Goal: Task Accomplishment & Management: Manage account settings

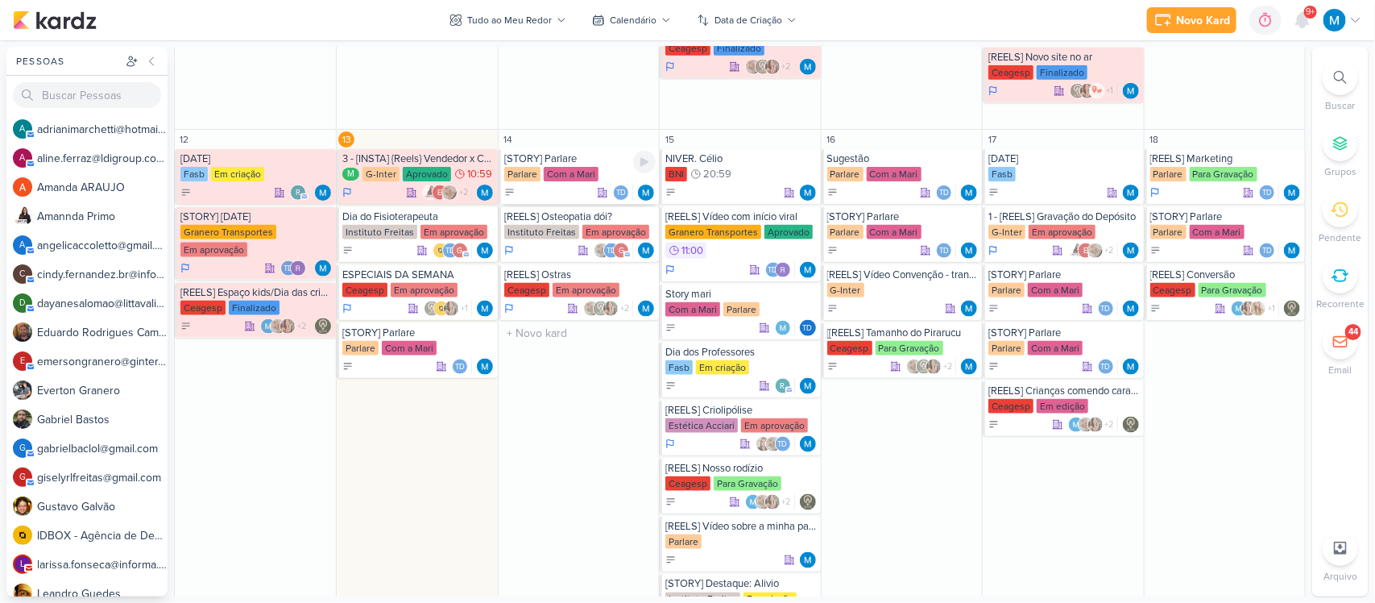
scroll to position [874, 0]
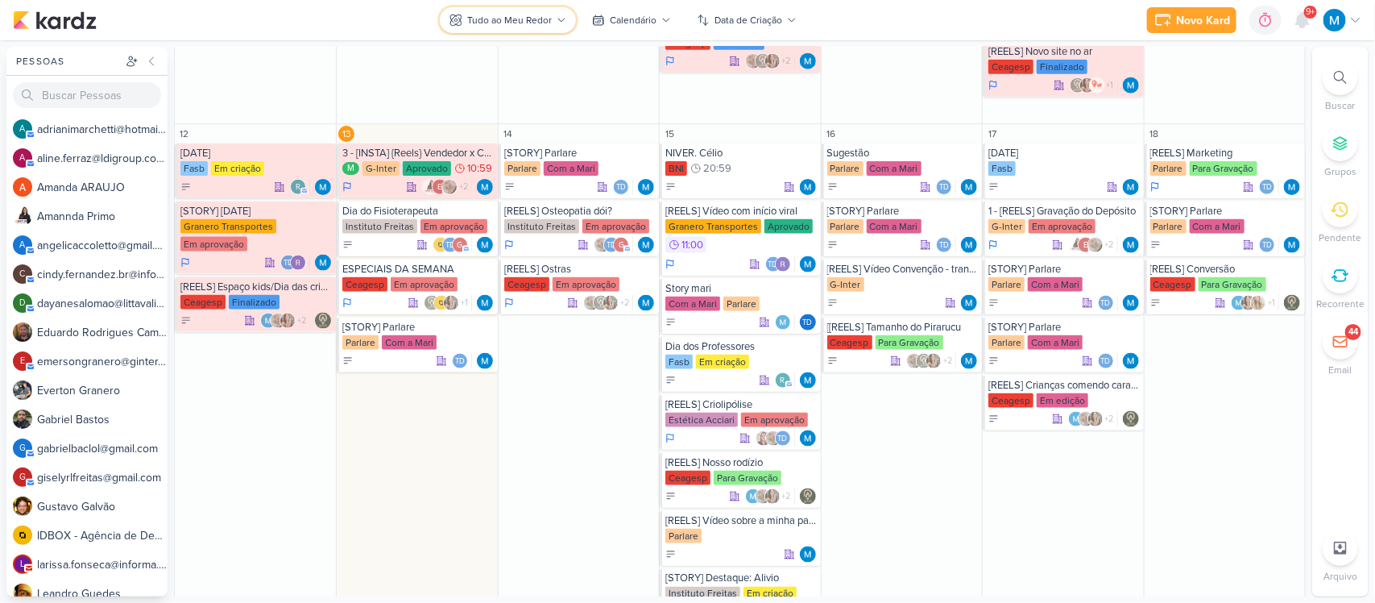
click at [536, 27] on div "Tudo ao Meu Redor" at bounding box center [509, 20] width 85 height 15
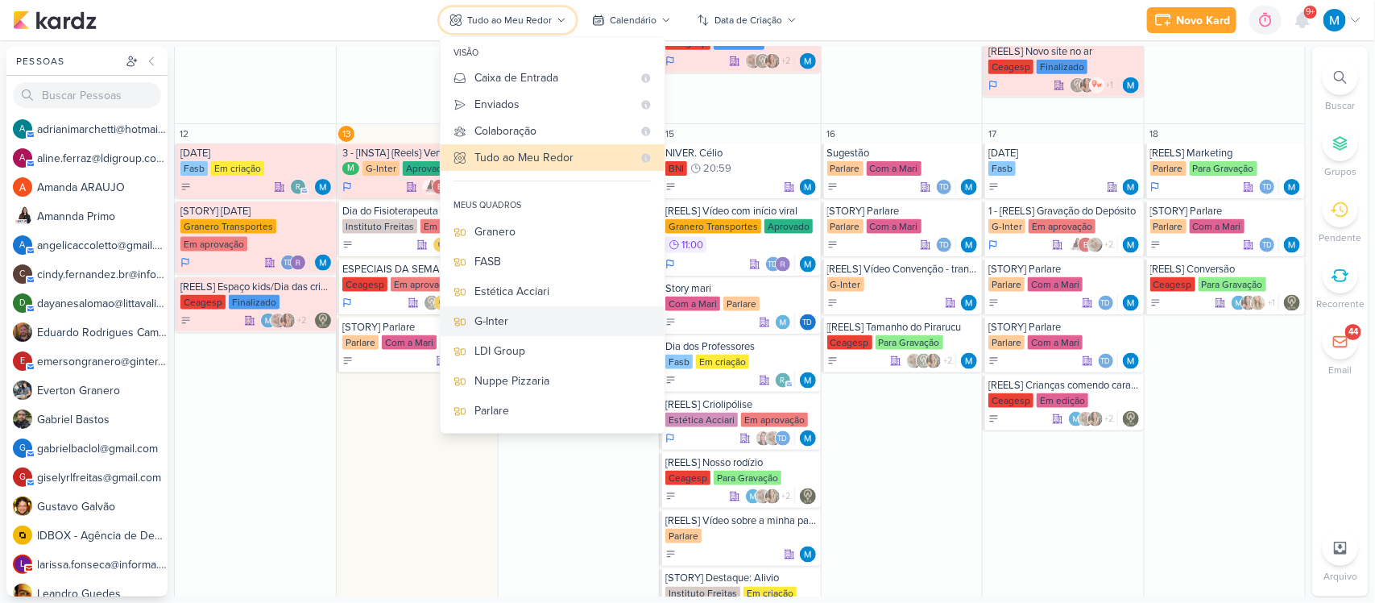
scroll to position [151, 0]
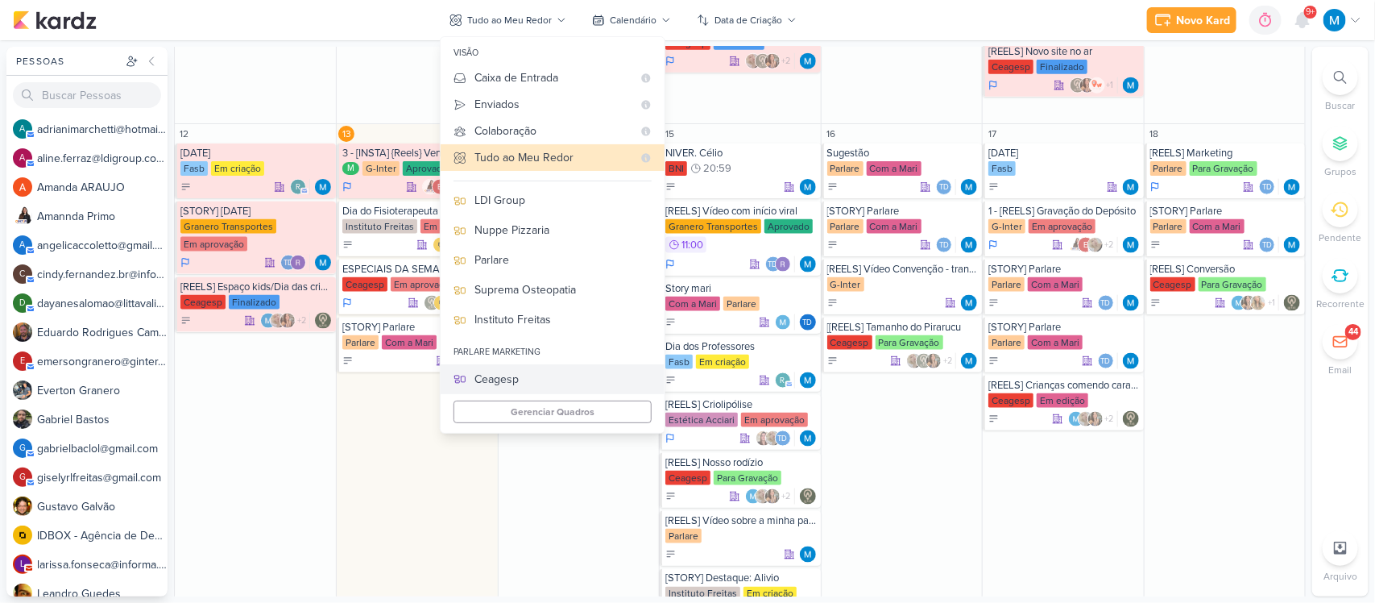
click at [506, 375] on div "Ceagesp" at bounding box center [563, 379] width 177 height 17
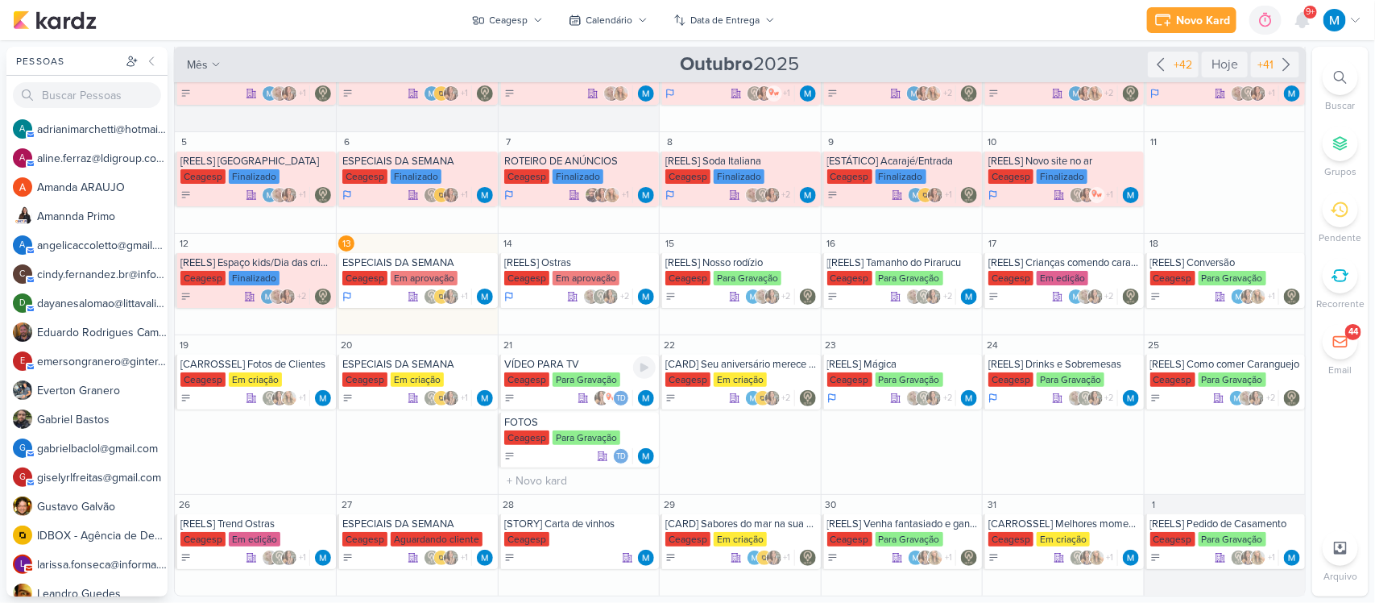
scroll to position [54, 0]
click at [409, 361] on div "ESPECIAIS DA SEMANA" at bounding box center [417, 364] width 151 height 13
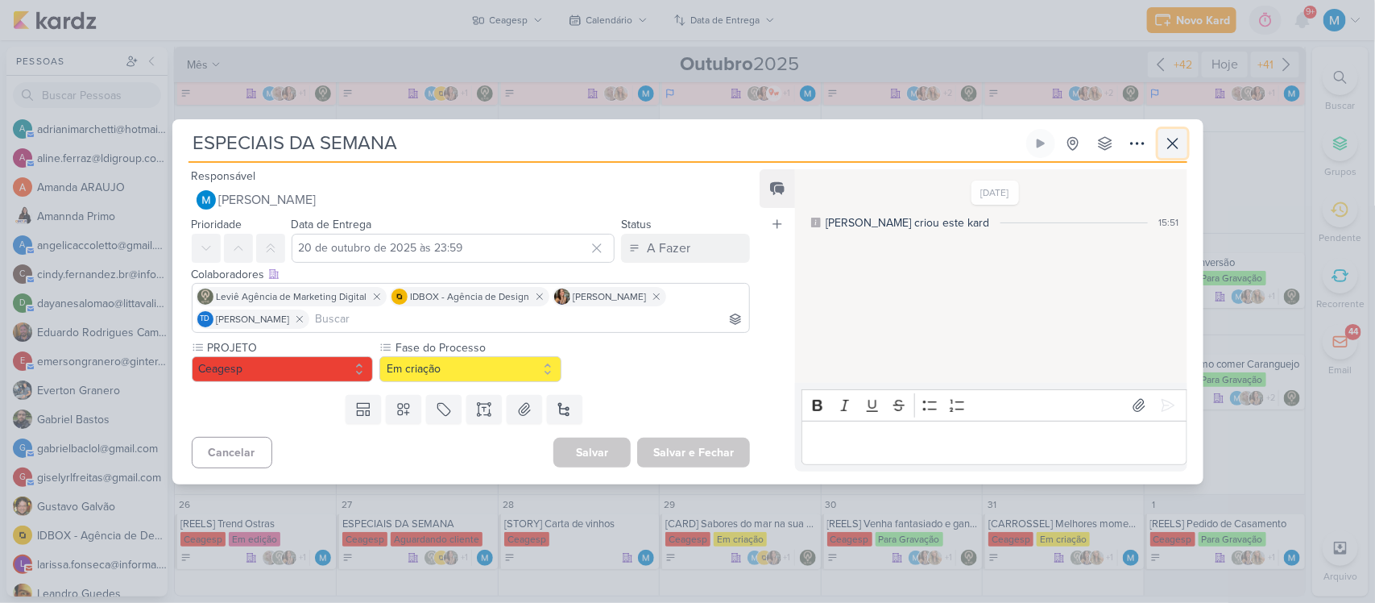
click at [1170, 146] on icon at bounding box center [1173, 144] width 10 height 10
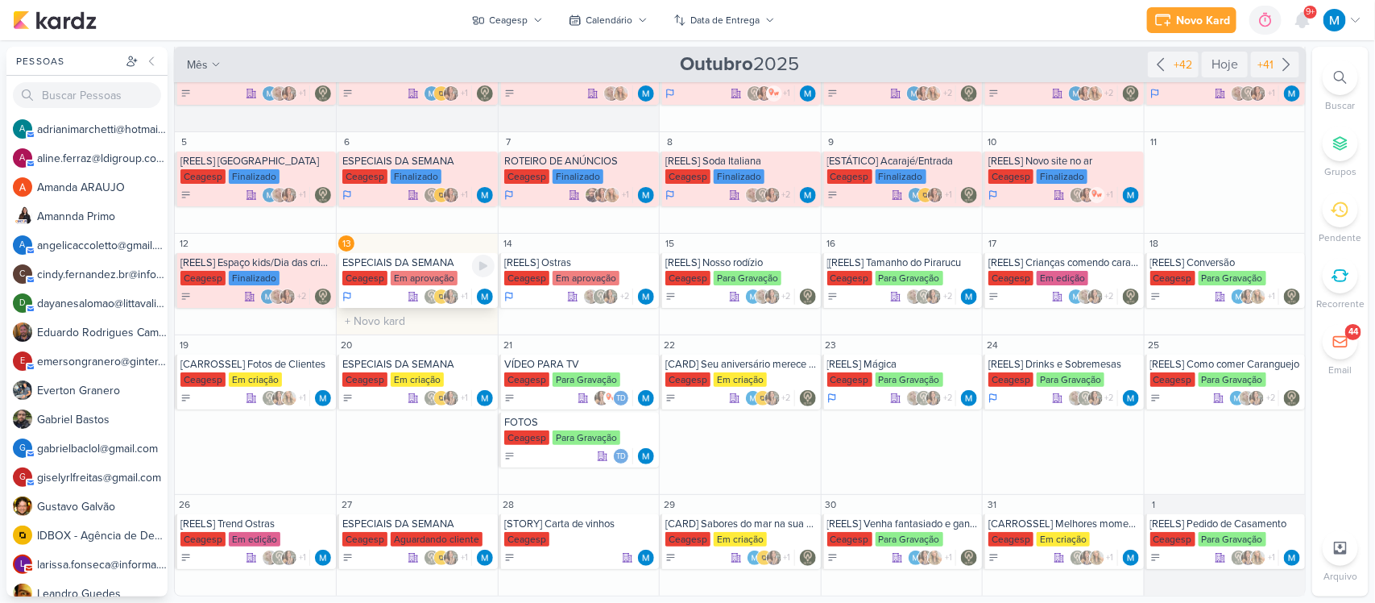
click at [396, 262] on div "ESPECIAIS DA SEMANA" at bounding box center [417, 262] width 151 height 13
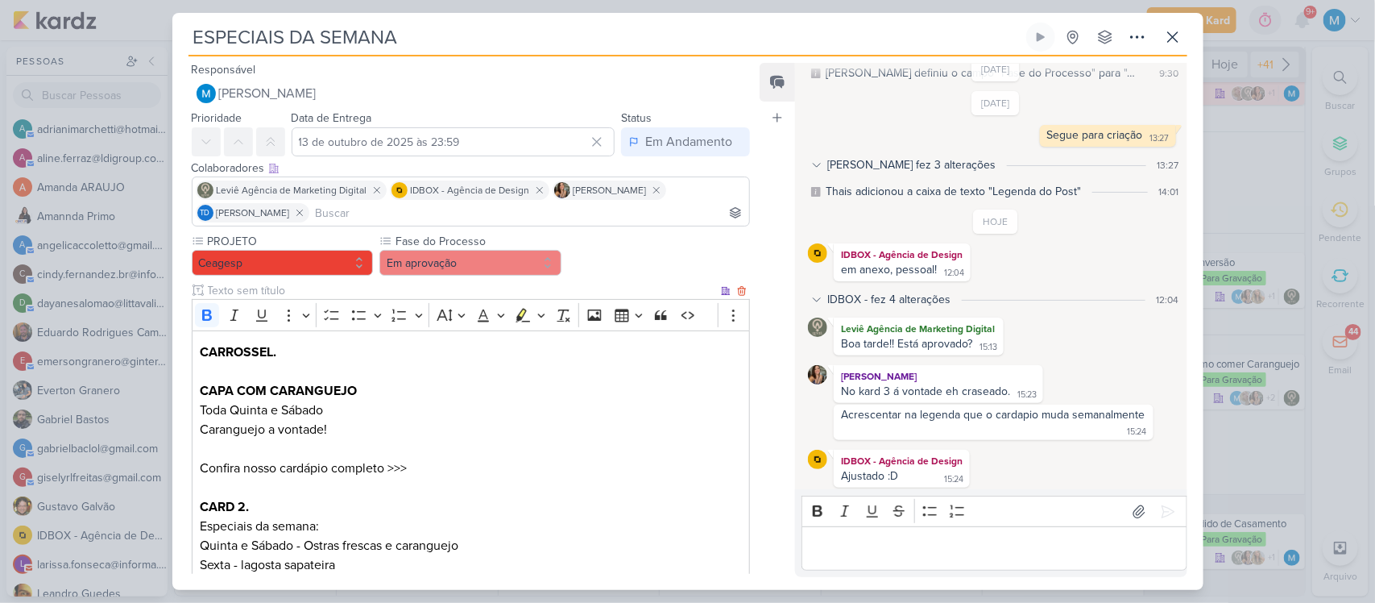
scroll to position [702, 0]
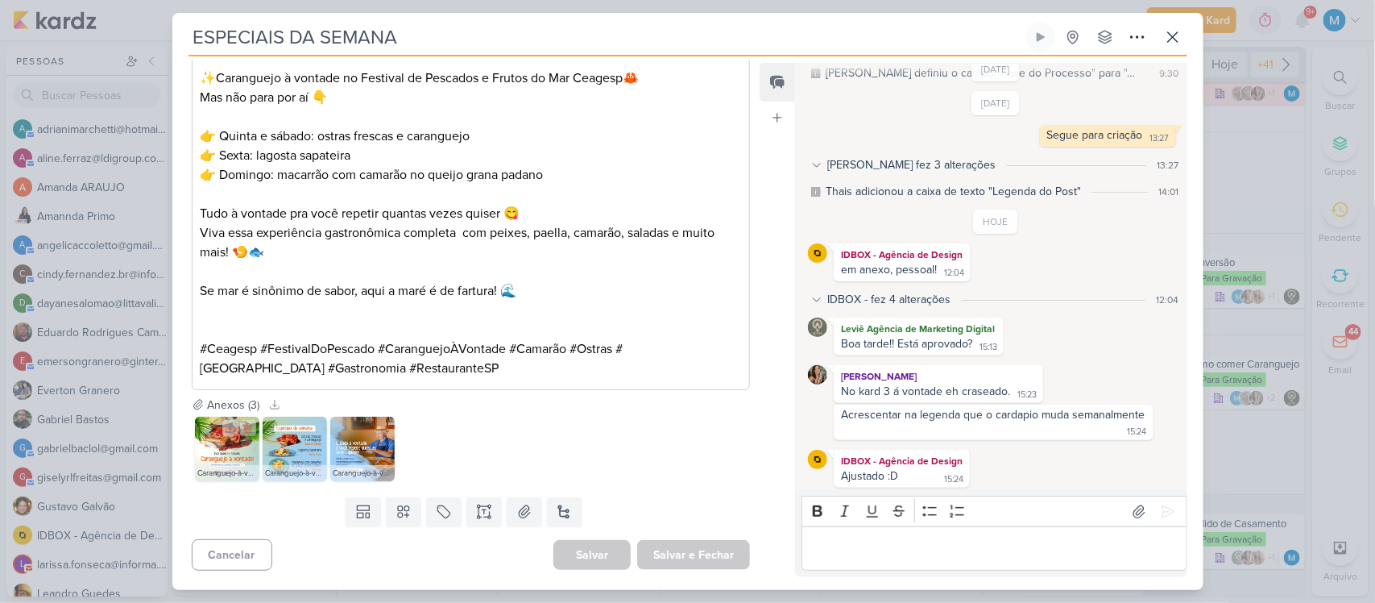
click at [218, 449] on img at bounding box center [227, 449] width 64 height 64
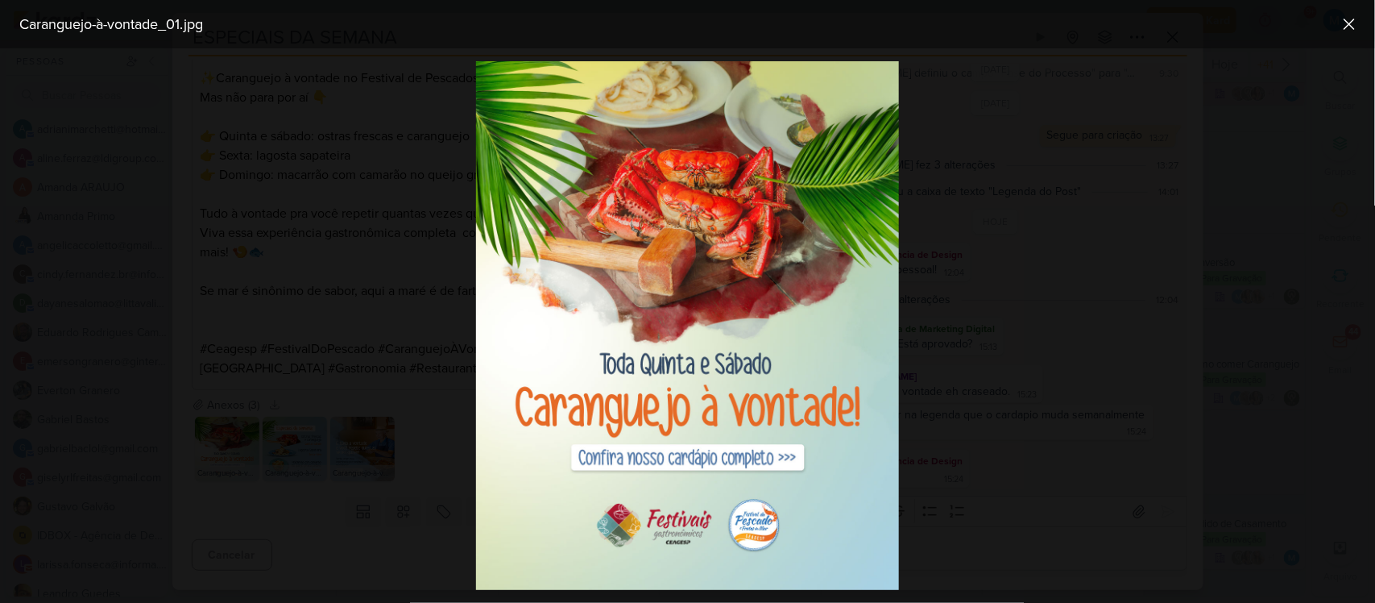
click at [969, 179] on div at bounding box center [687, 325] width 1375 height 554
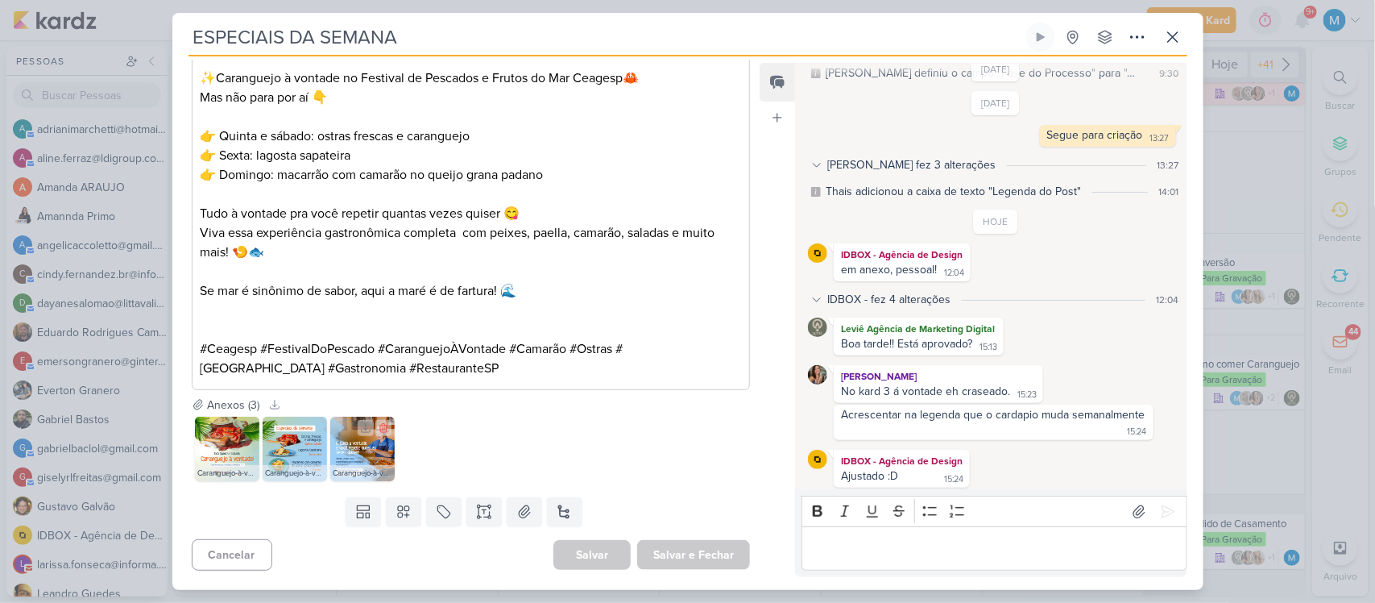
click at [363, 454] on img at bounding box center [362, 449] width 64 height 64
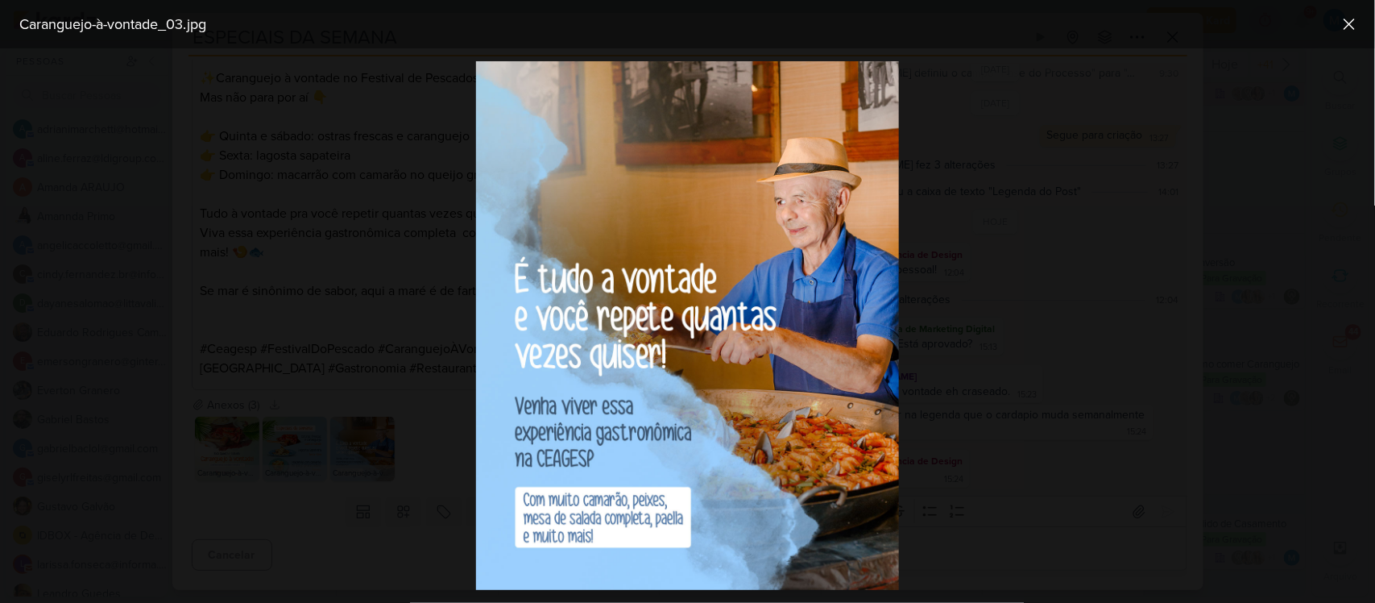
click at [948, 279] on div at bounding box center [687, 325] width 1375 height 554
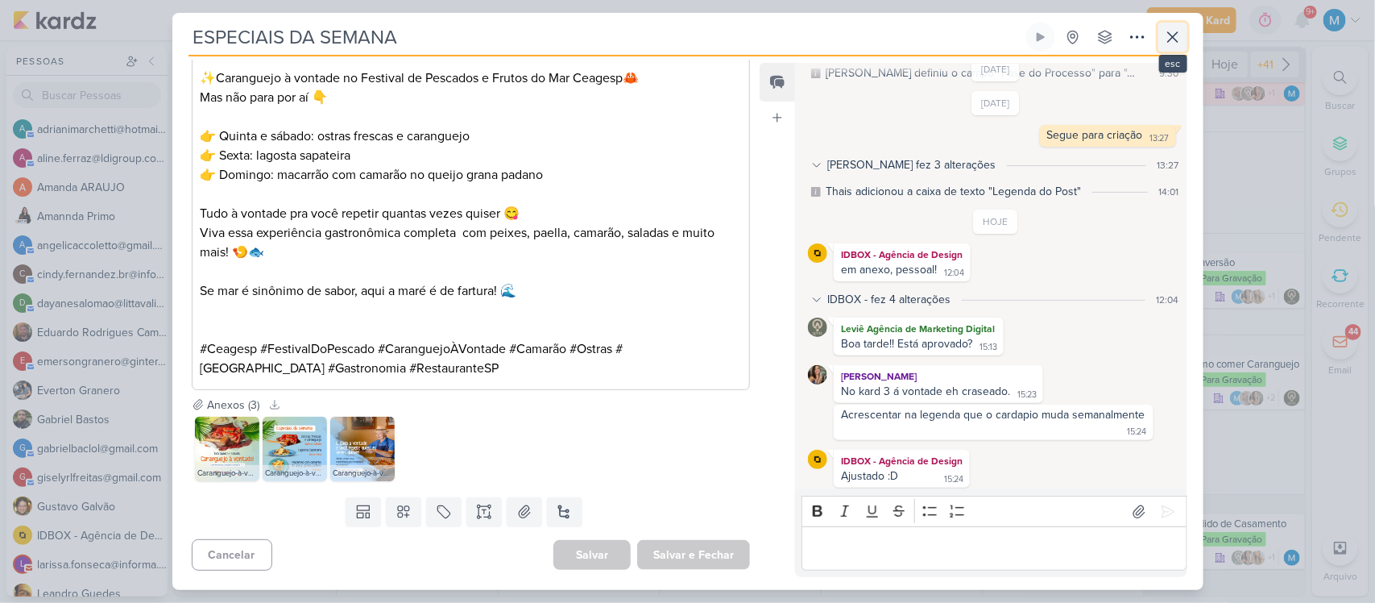
click at [1167, 44] on icon at bounding box center [1173, 36] width 19 height 19
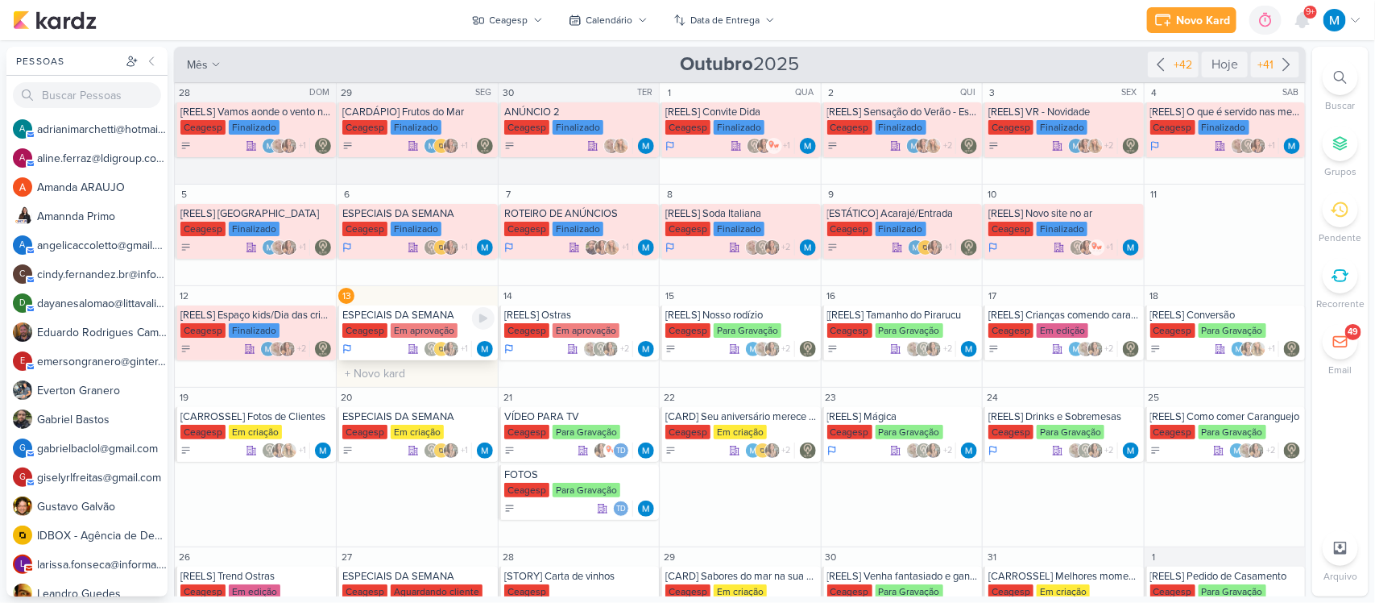
click at [405, 312] on div "ESPECIAIS DA SEMANA" at bounding box center [417, 315] width 151 height 13
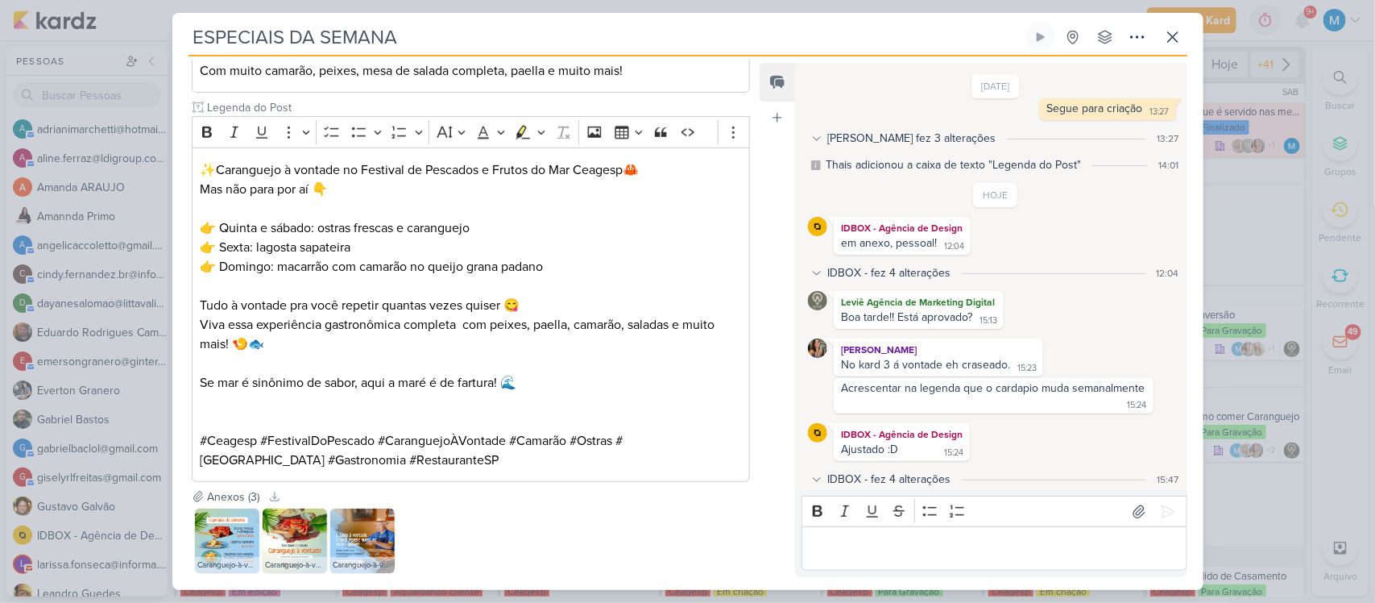
scroll to position [702, 0]
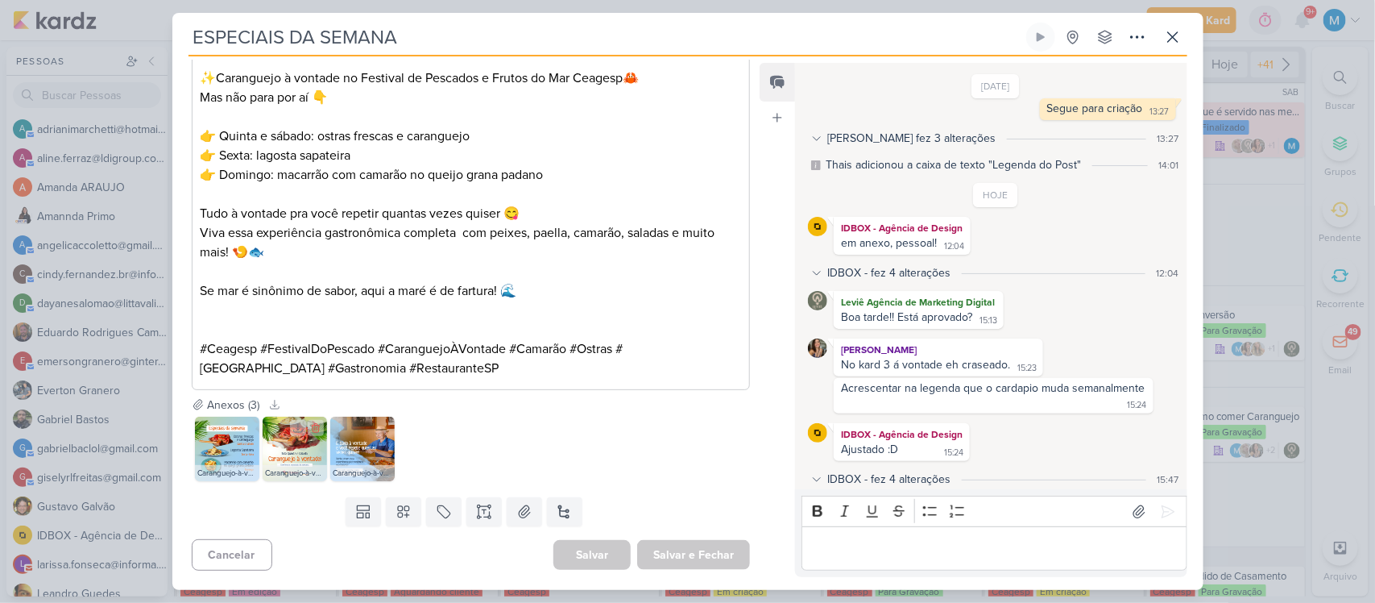
click at [305, 456] on img at bounding box center [295, 449] width 64 height 64
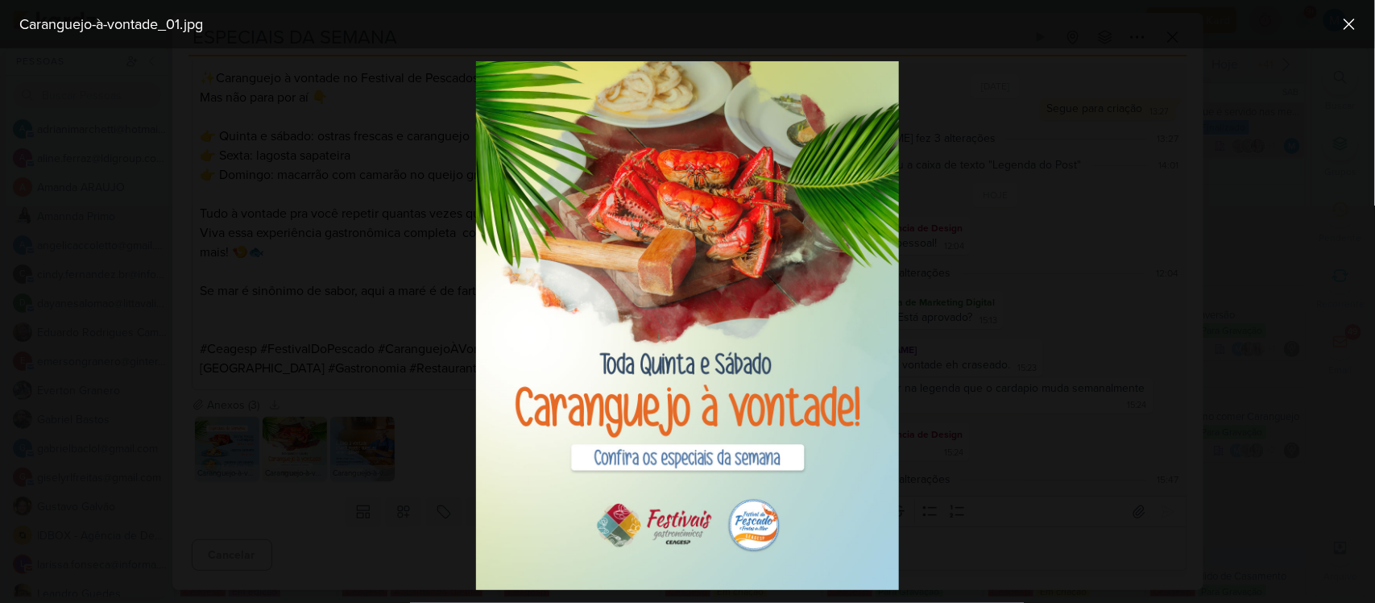
click at [943, 408] on div at bounding box center [687, 325] width 1375 height 554
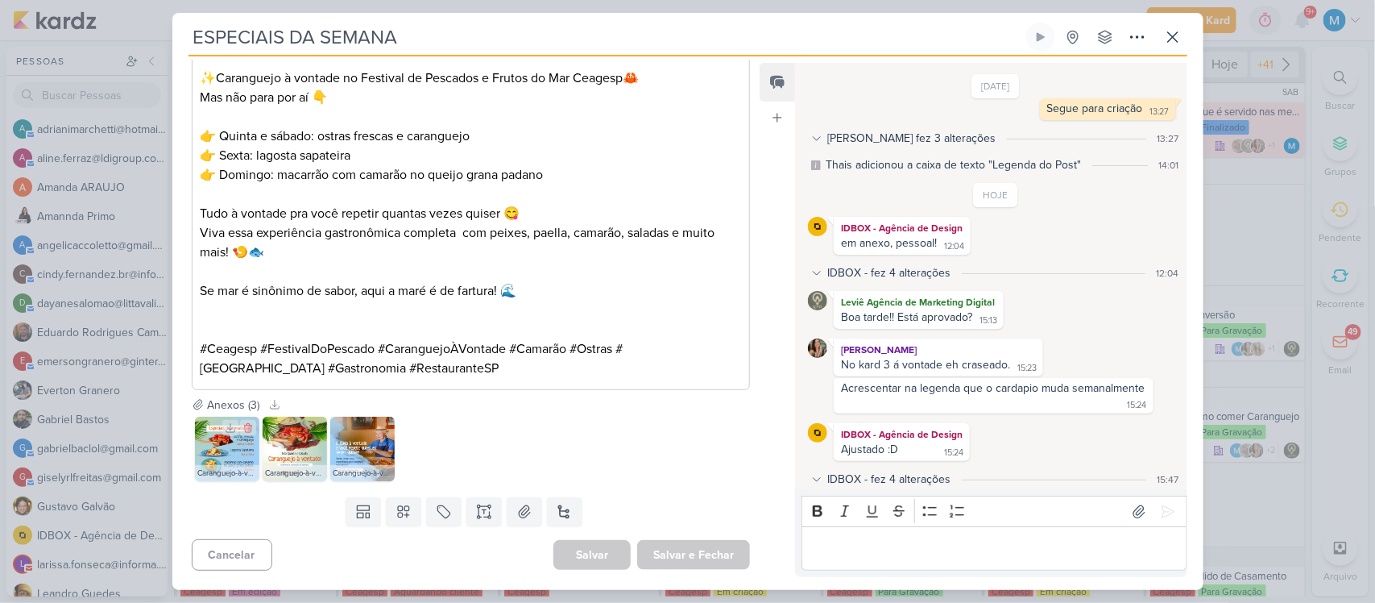
click at [222, 463] on img at bounding box center [227, 449] width 64 height 64
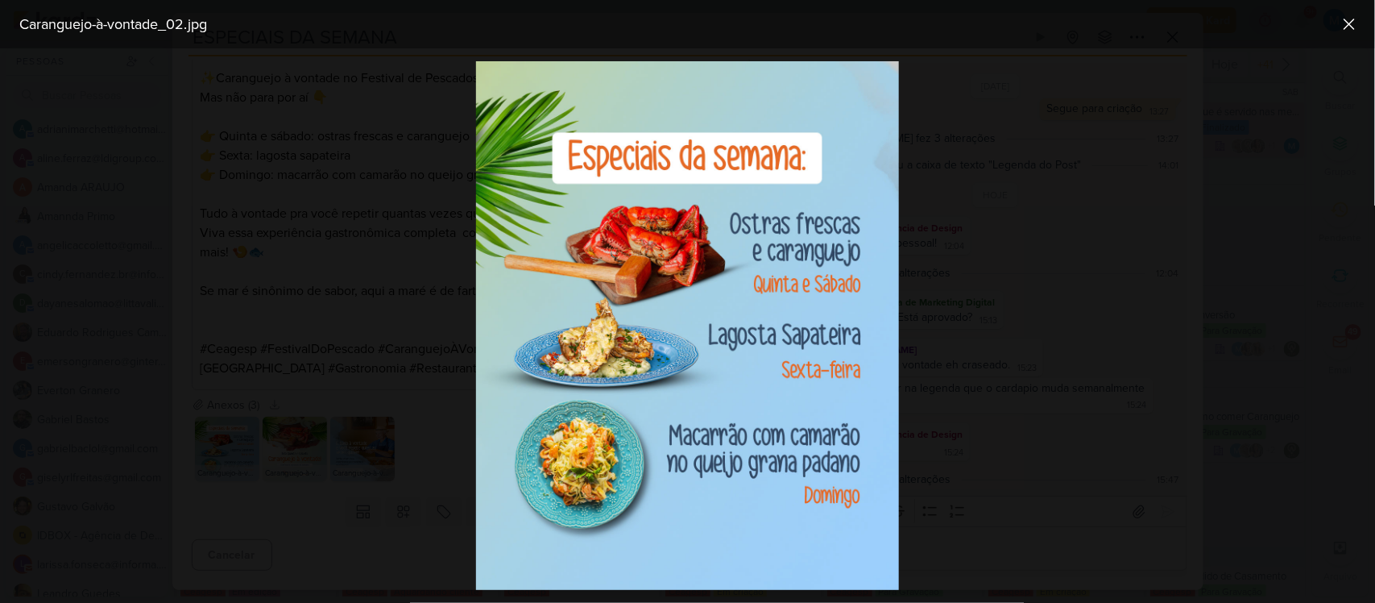
click at [944, 417] on div at bounding box center [687, 325] width 1375 height 554
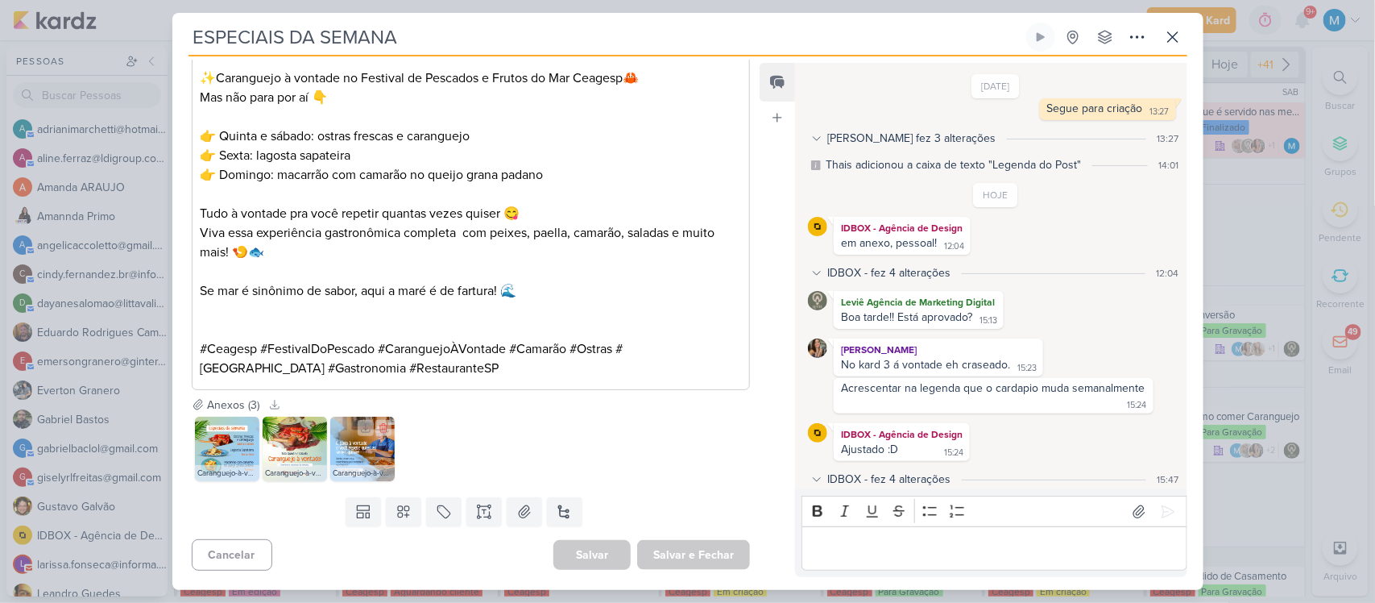
click at [380, 458] on img at bounding box center [362, 449] width 64 height 64
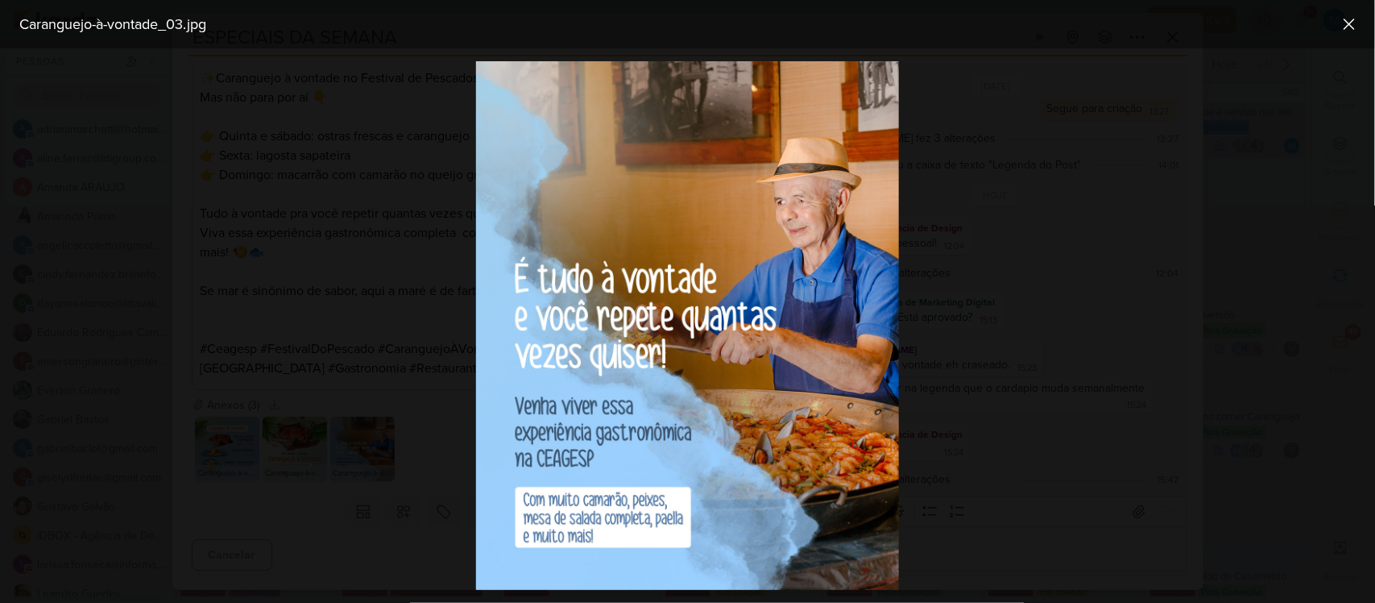
click at [936, 427] on div at bounding box center [687, 325] width 1375 height 554
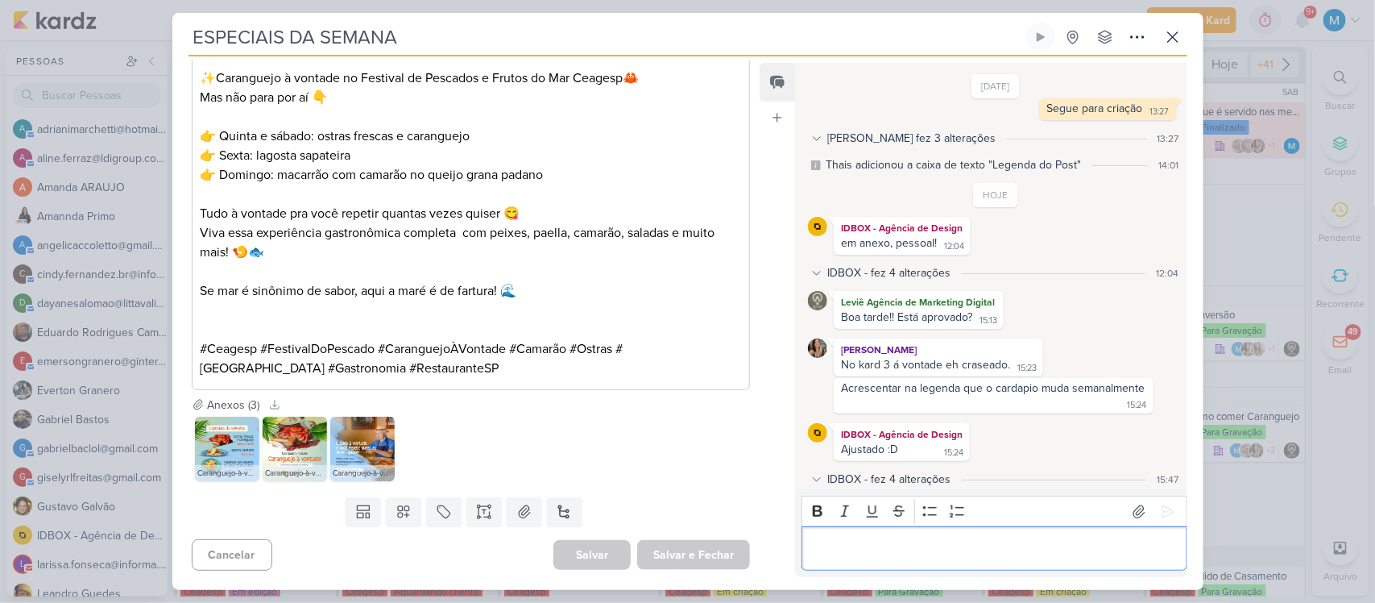
click at [834, 549] on p "Editor editing area: main" at bounding box center [995, 548] width 368 height 19
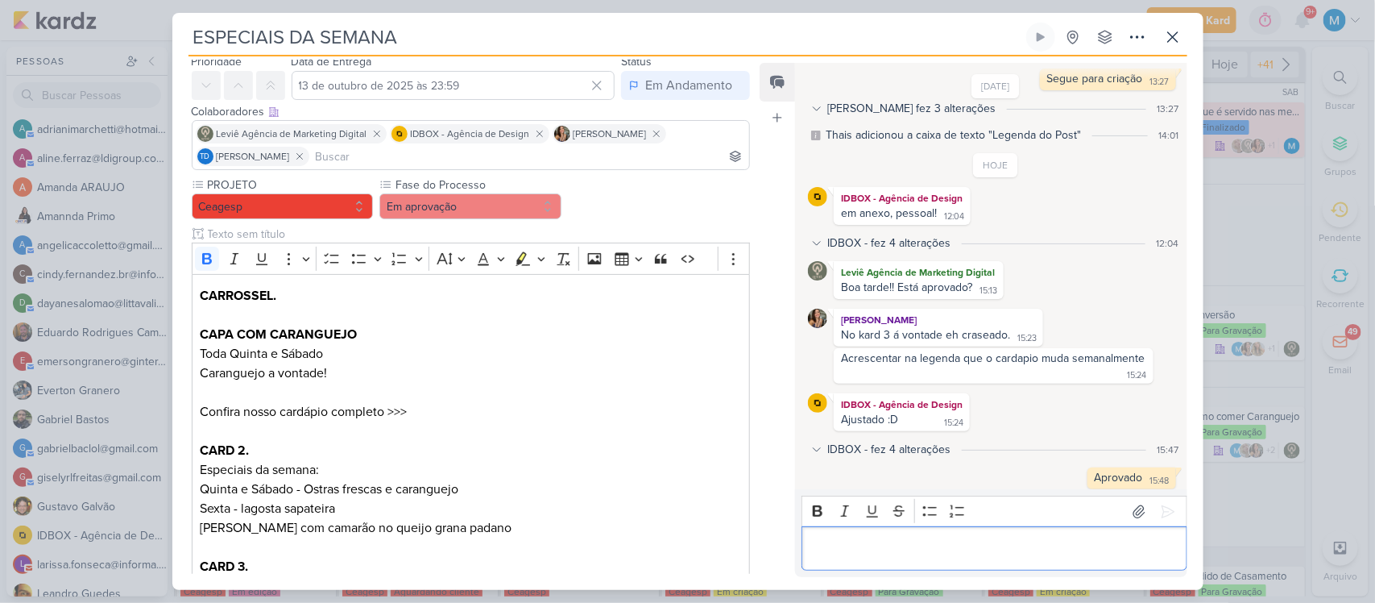
scroll to position [55, 0]
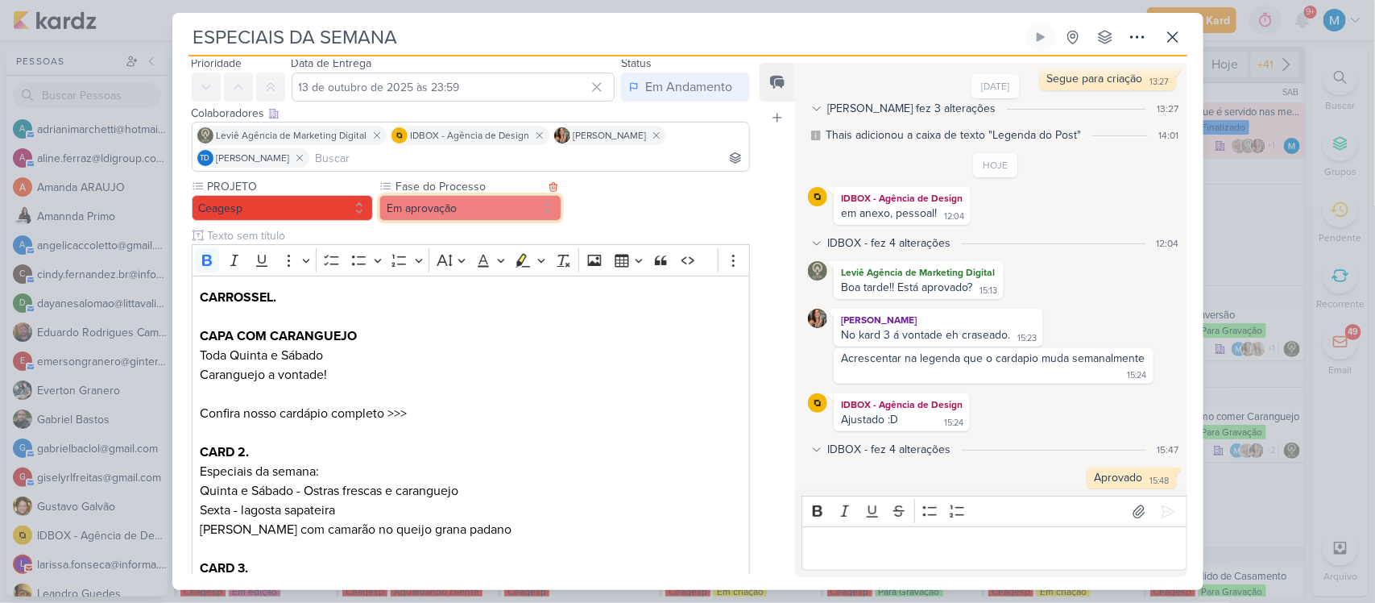
click at [514, 218] on button "Em aprovação" at bounding box center [471, 208] width 182 height 26
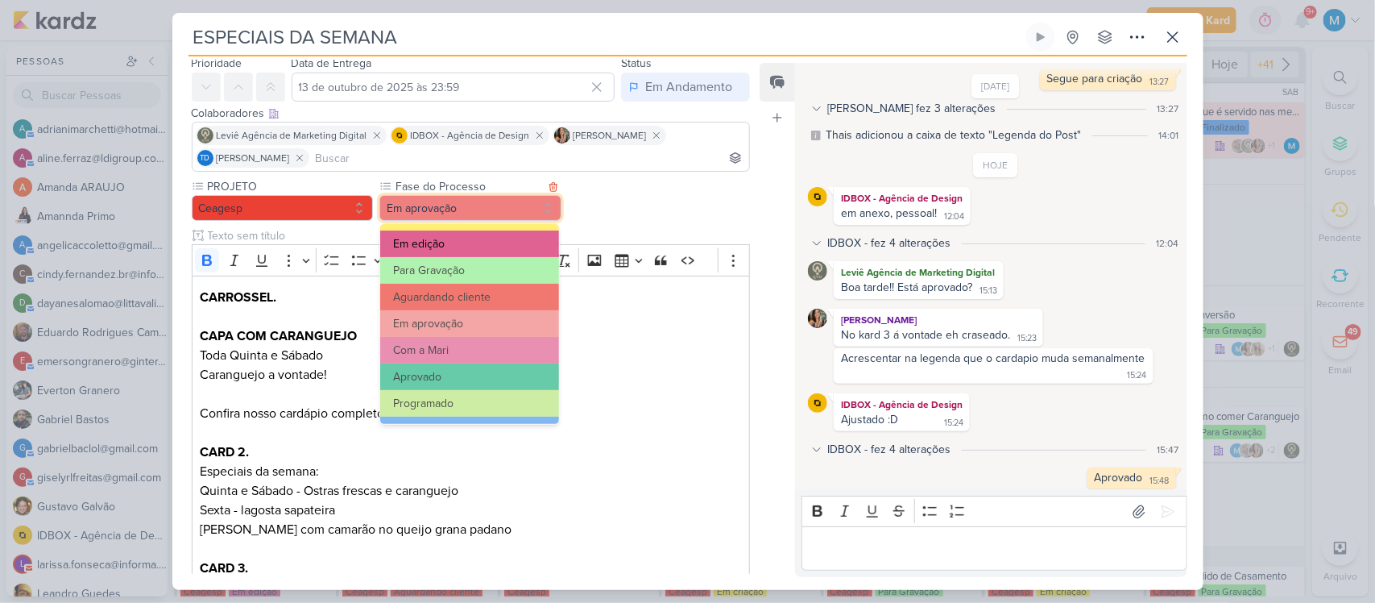
scroll to position [133, 0]
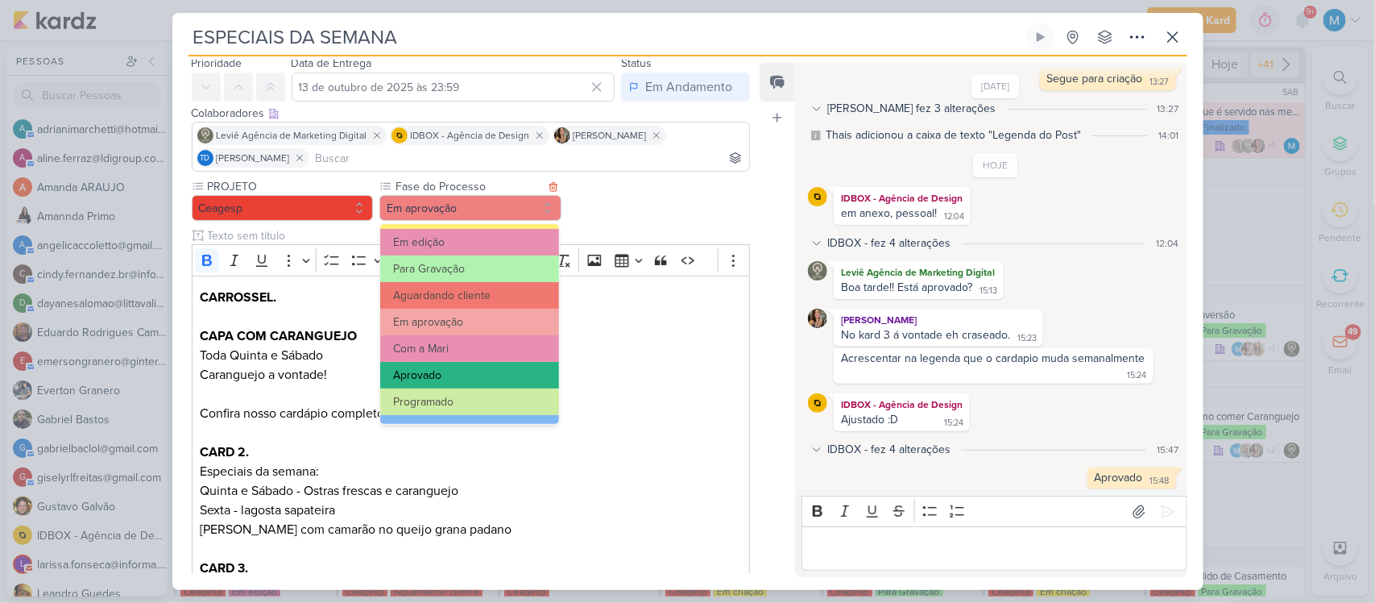
click at [473, 371] on button "Aprovado" at bounding box center [469, 375] width 178 height 27
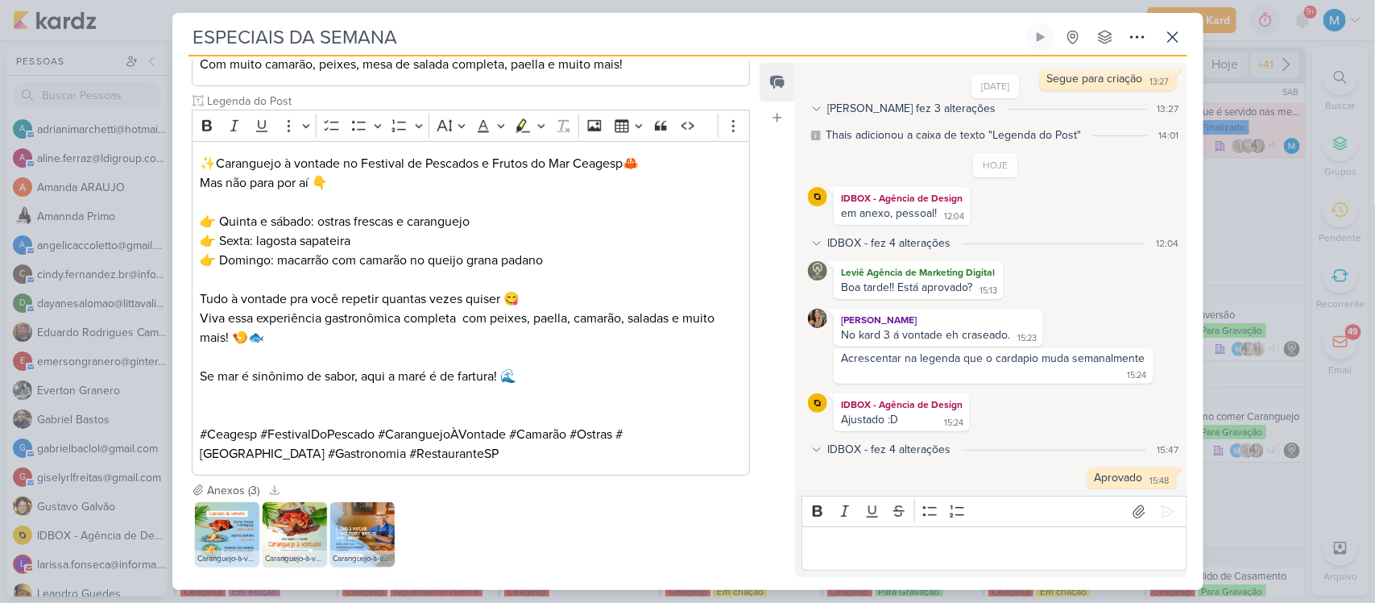
scroll to position [702, 0]
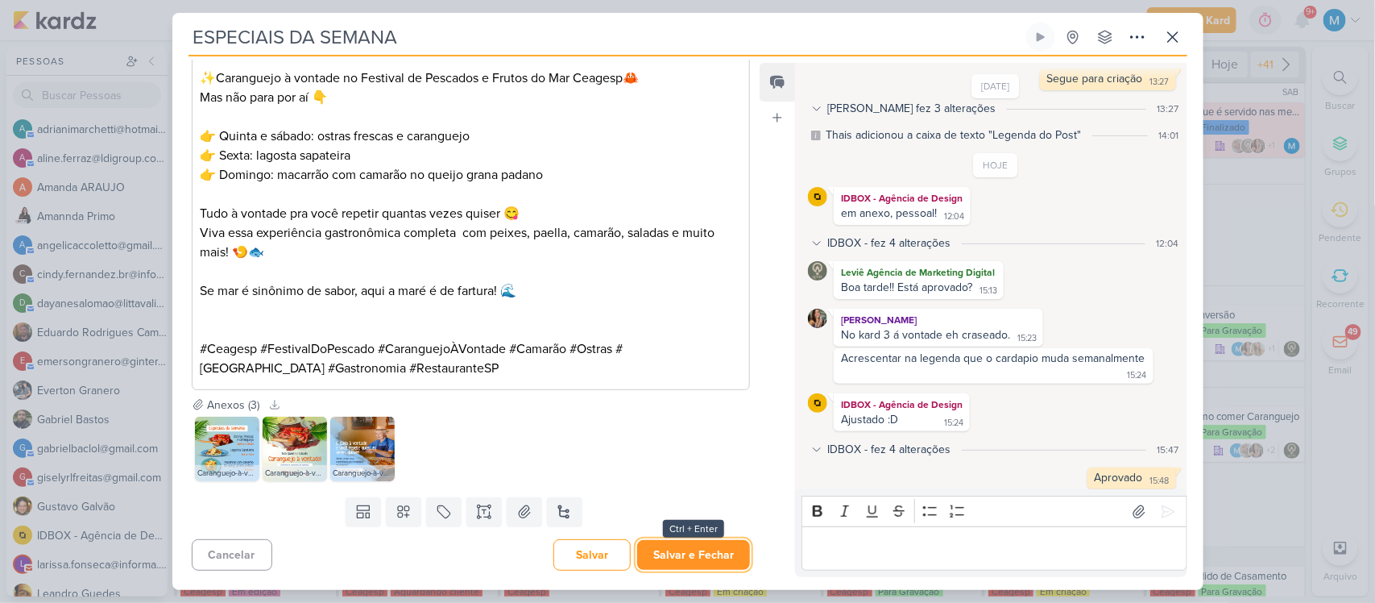
click at [691, 552] on button "Salvar e Fechar" at bounding box center [693, 555] width 113 height 30
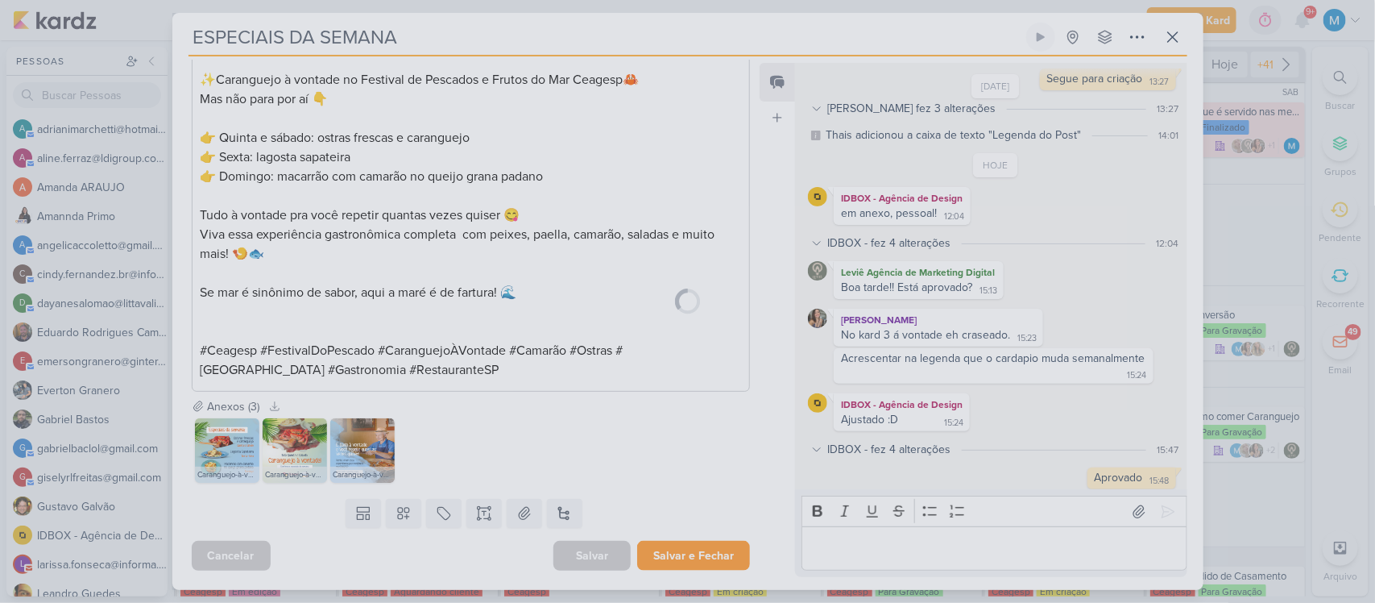
scroll to position [699, 0]
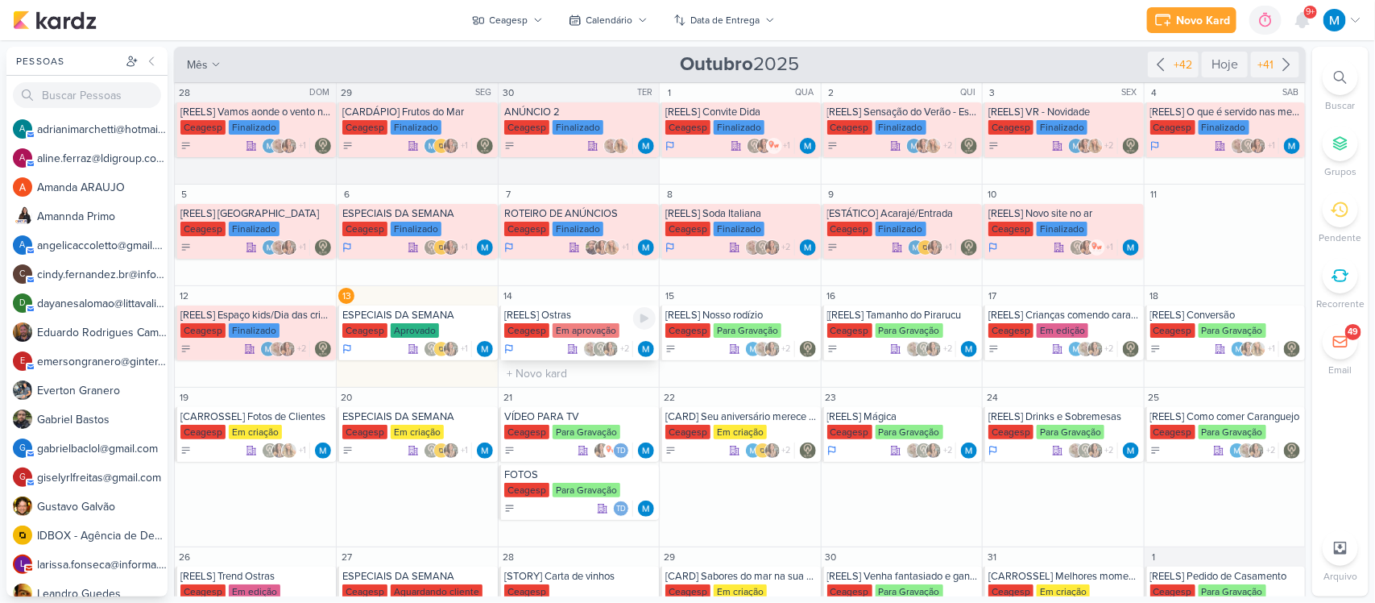
click at [522, 312] on div "[REELS] Ostras" at bounding box center [579, 315] width 151 height 13
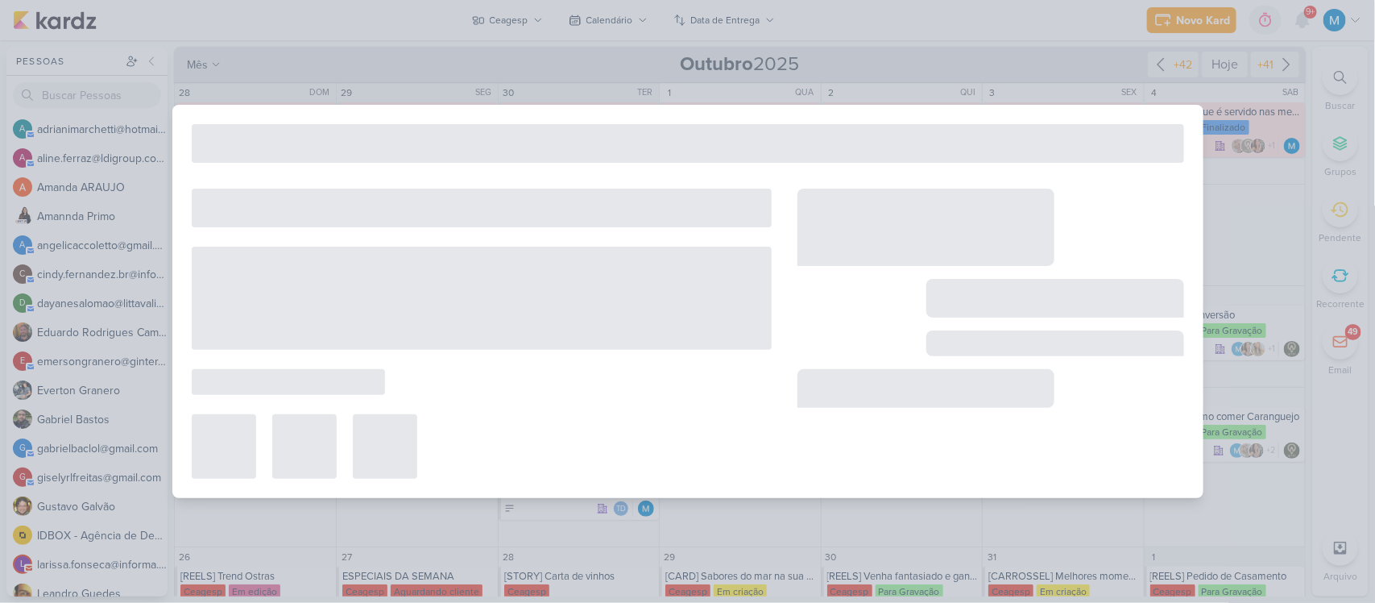
type input "[REELS] Ostras"
type input "14 de outubro de 2025 às 23:59"
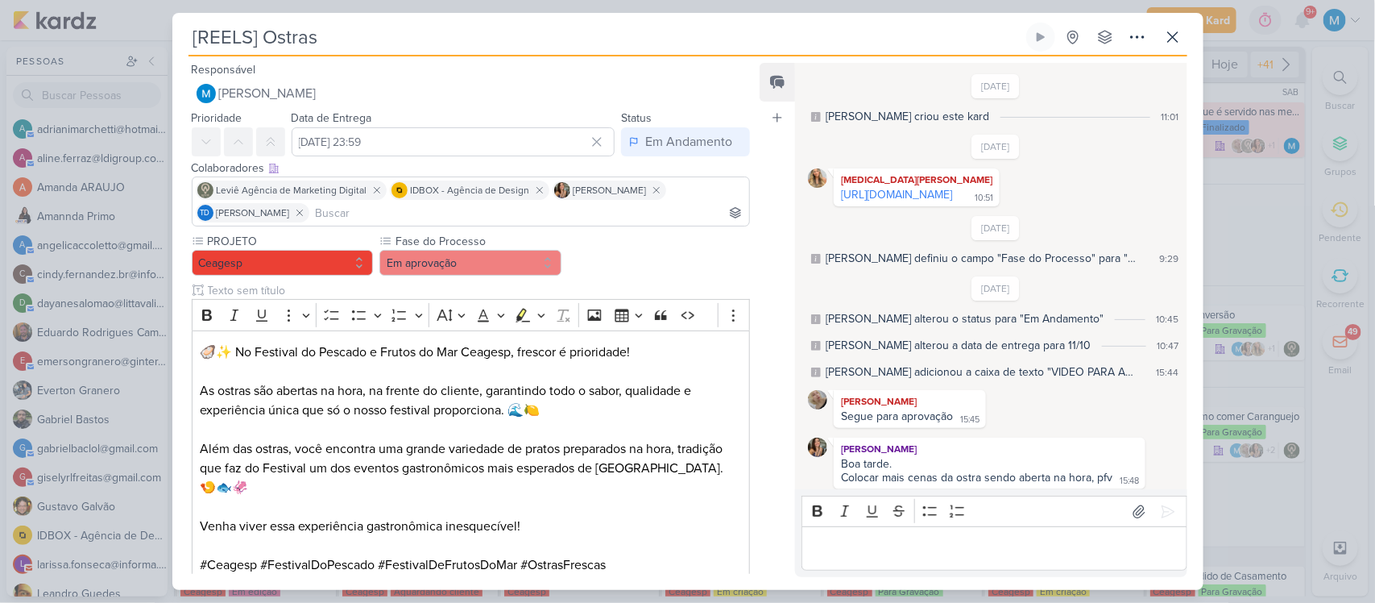
scroll to position [505, 0]
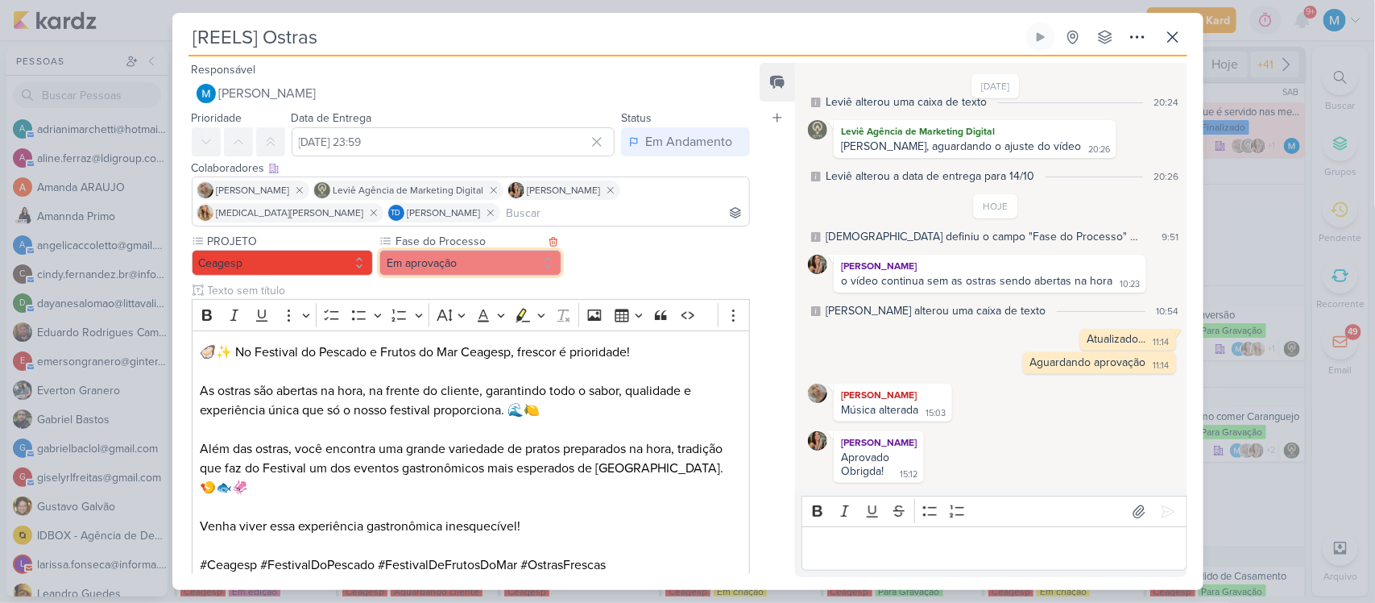
click at [533, 266] on button "Em aprovação" at bounding box center [471, 263] width 182 height 26
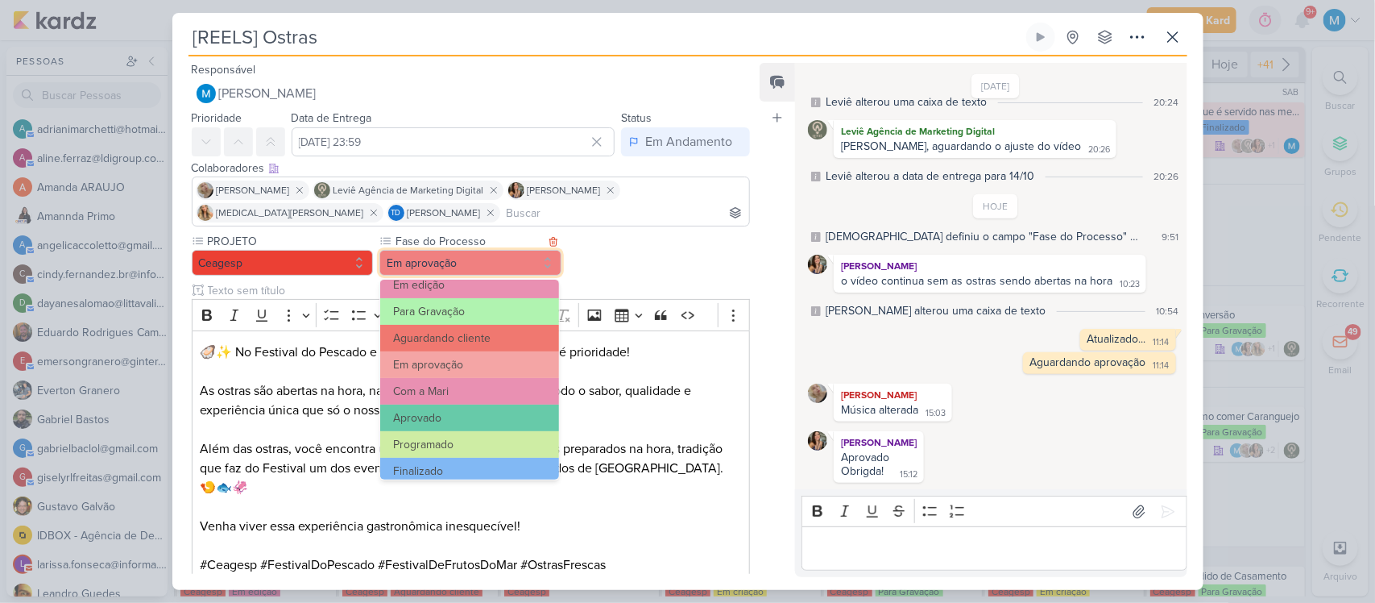
scroll to position [155, 0]
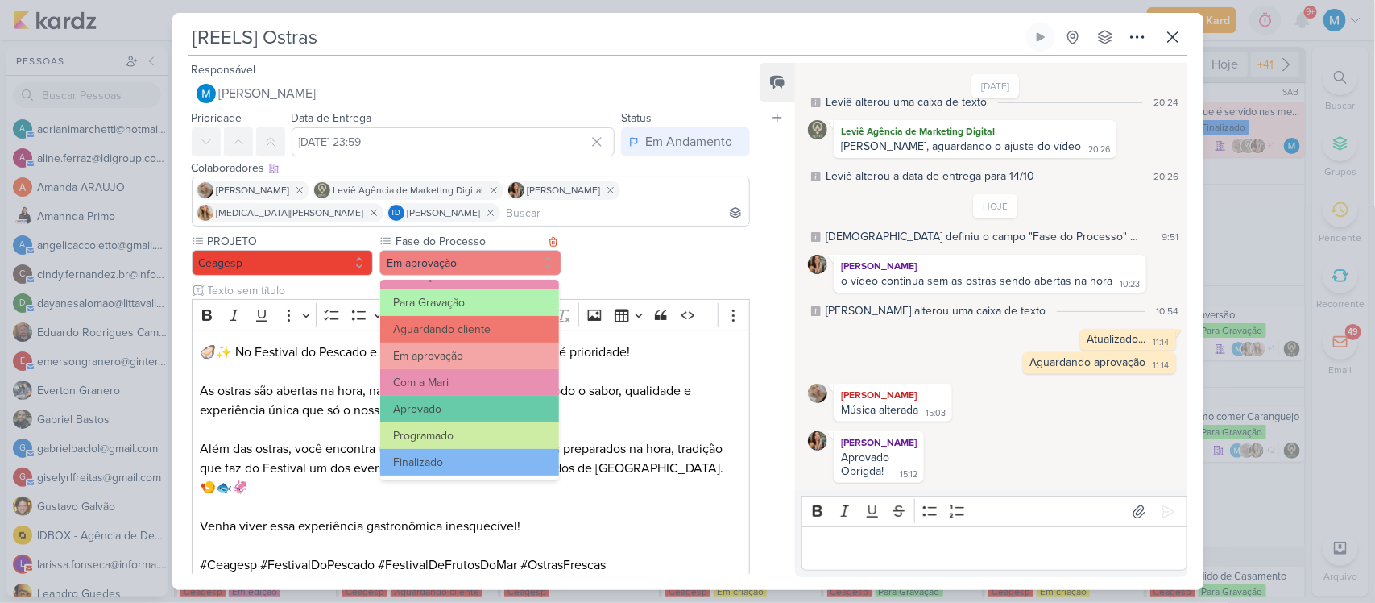
click at [493, 399] on button "Aprovado" at bounding box center [469, 409] width 178 height 27
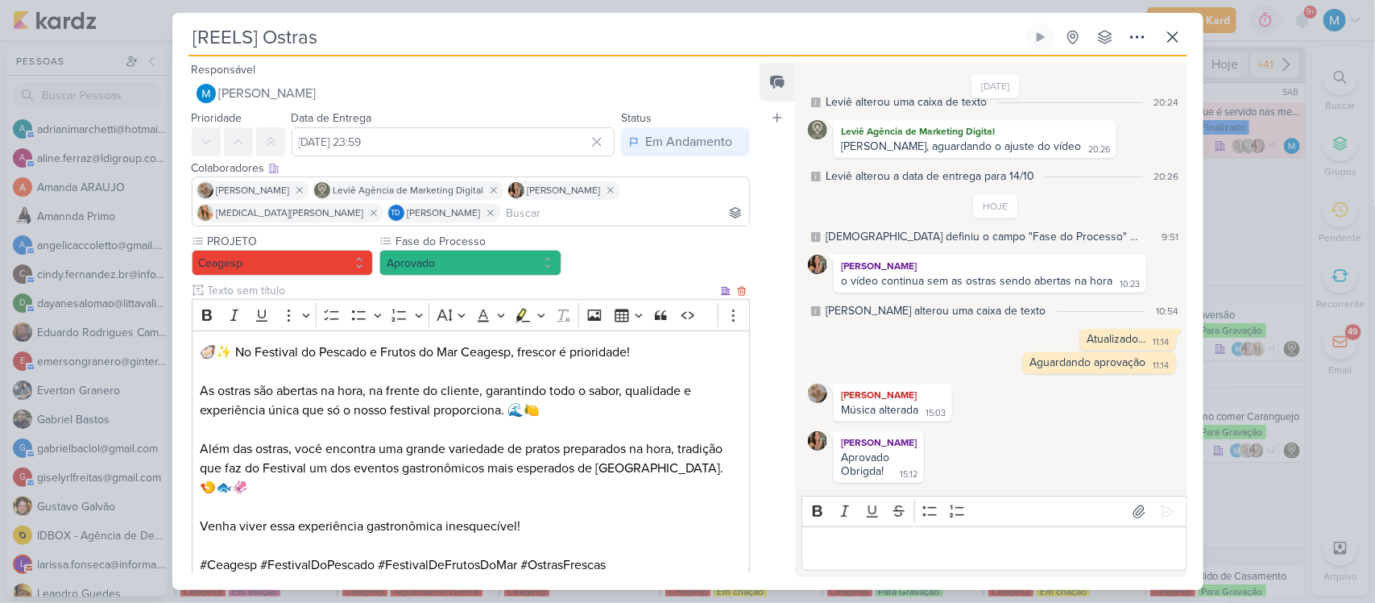
scroll to position [280, 0]
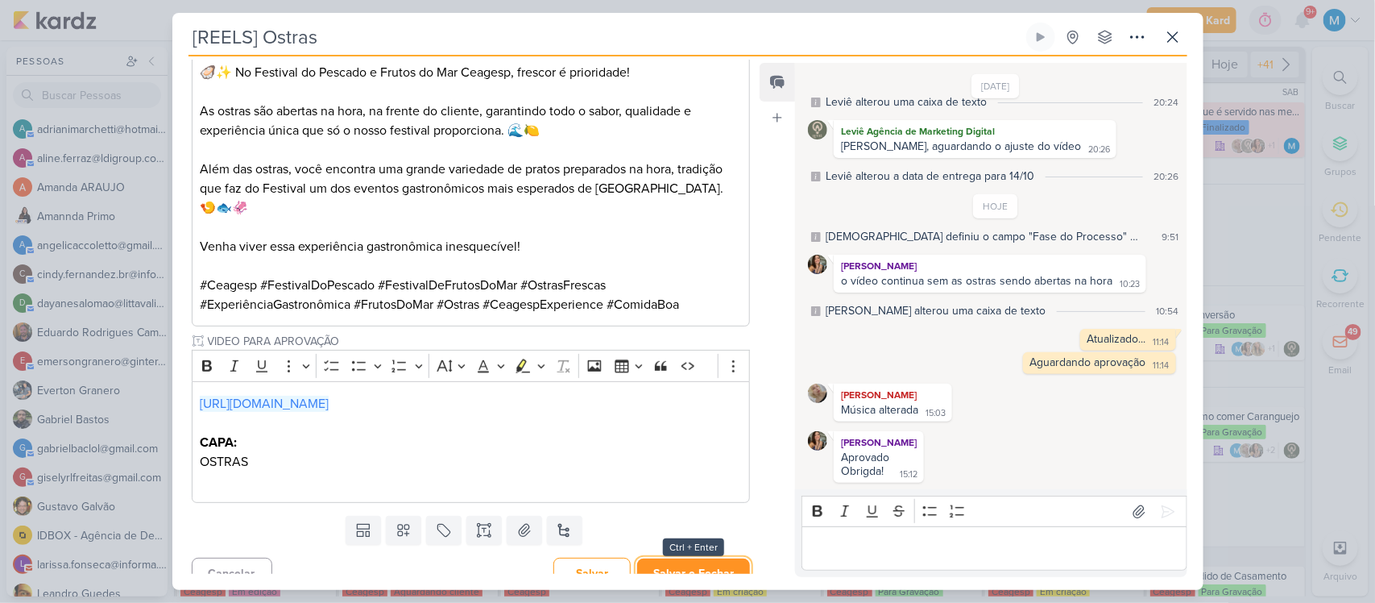
click at [709, 558] on button "Salvar e Fechar" at bounding box center [693, 573] width 113 height 30
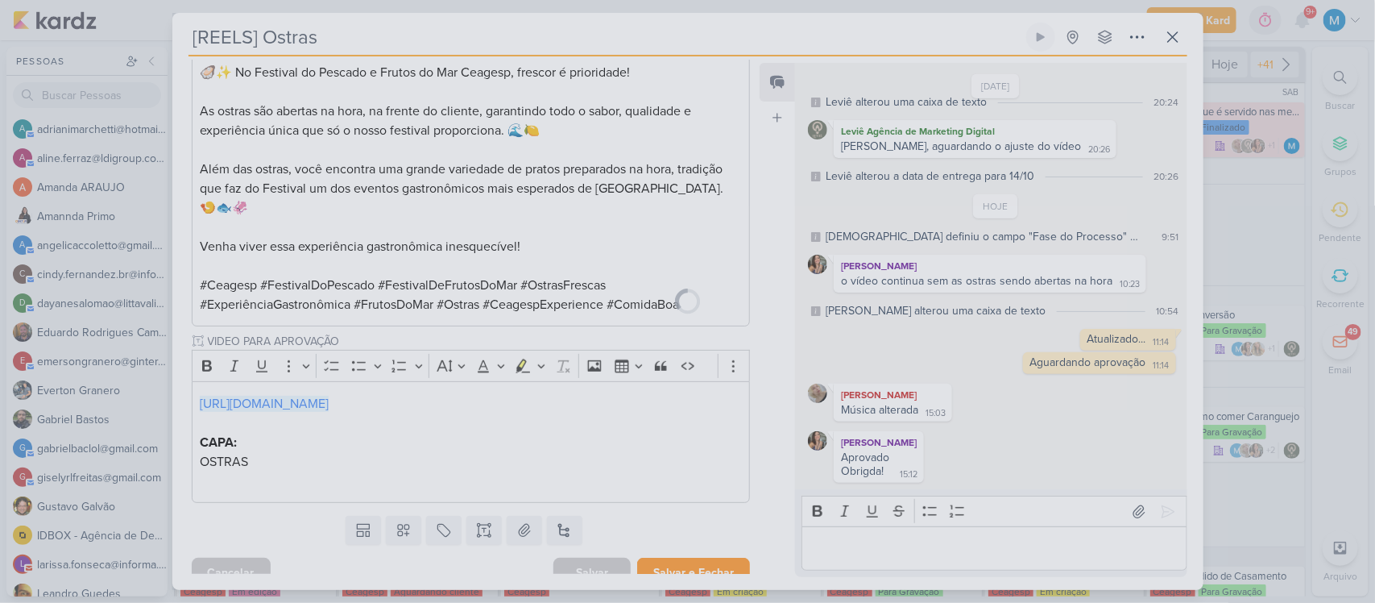
scroll to position [278, 0]
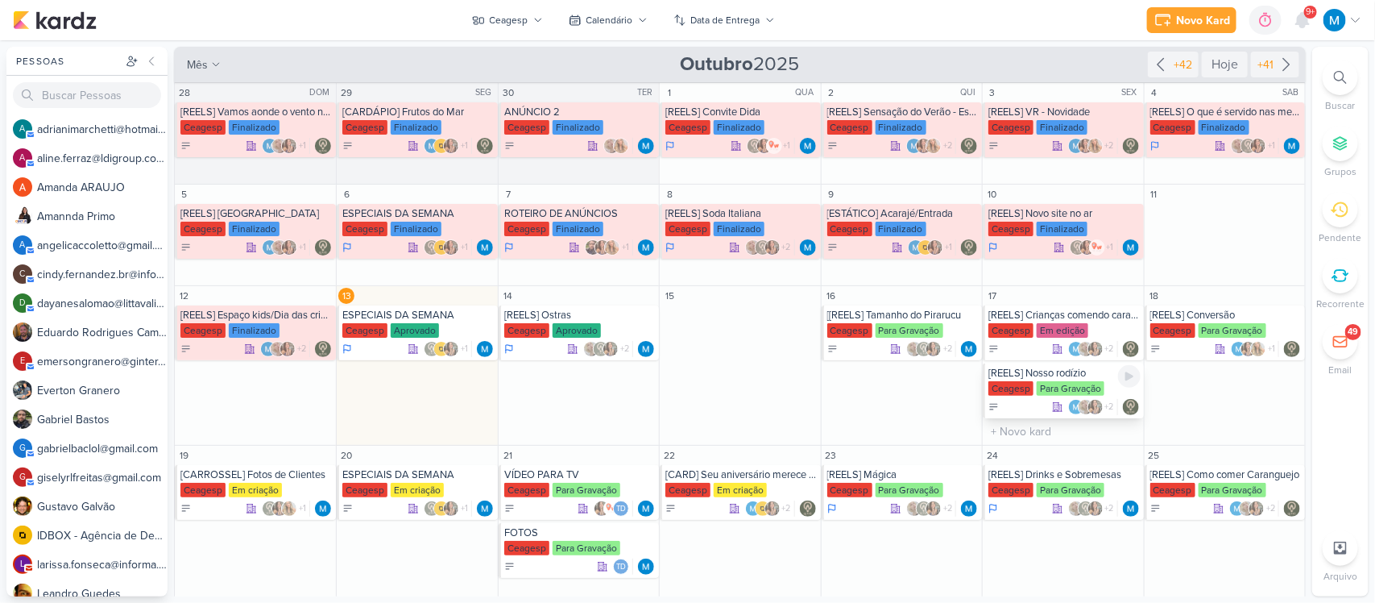
click at [1052, 379] on div "[REELS] Nosso rodízio" at bounding box center [1064, 373] width 151 height 13
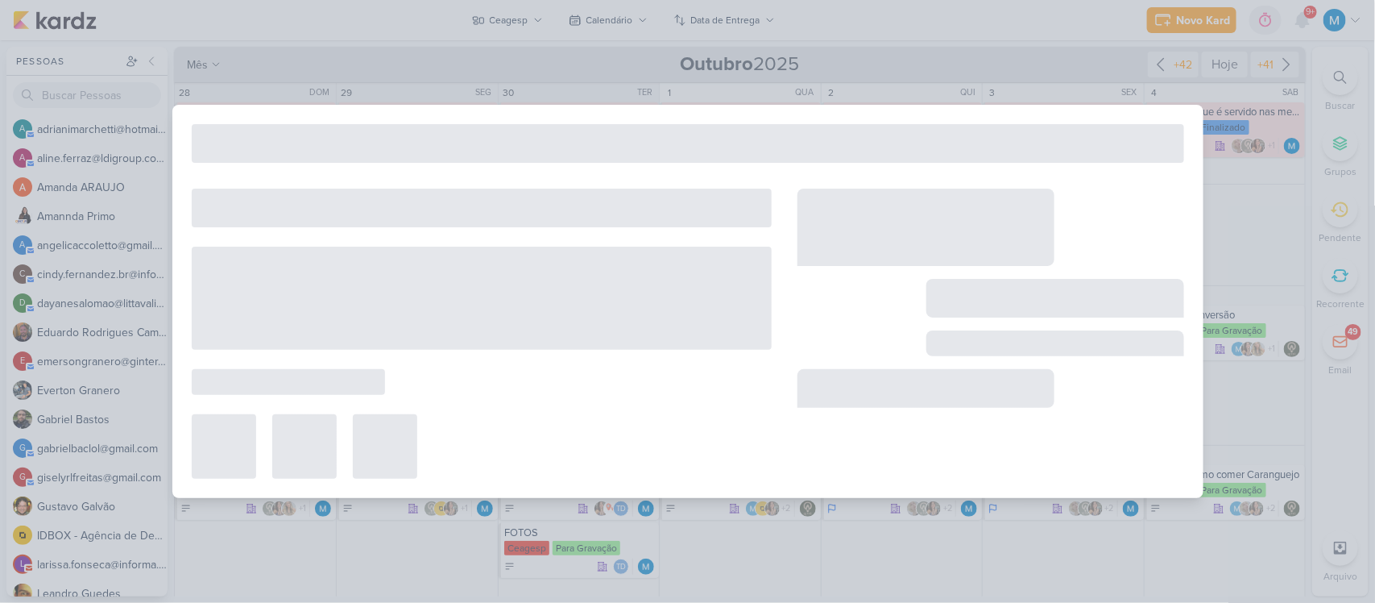
type input "[REELS] Nosso rodízio"
type input "17 de outubro de 2025 às 23:59"
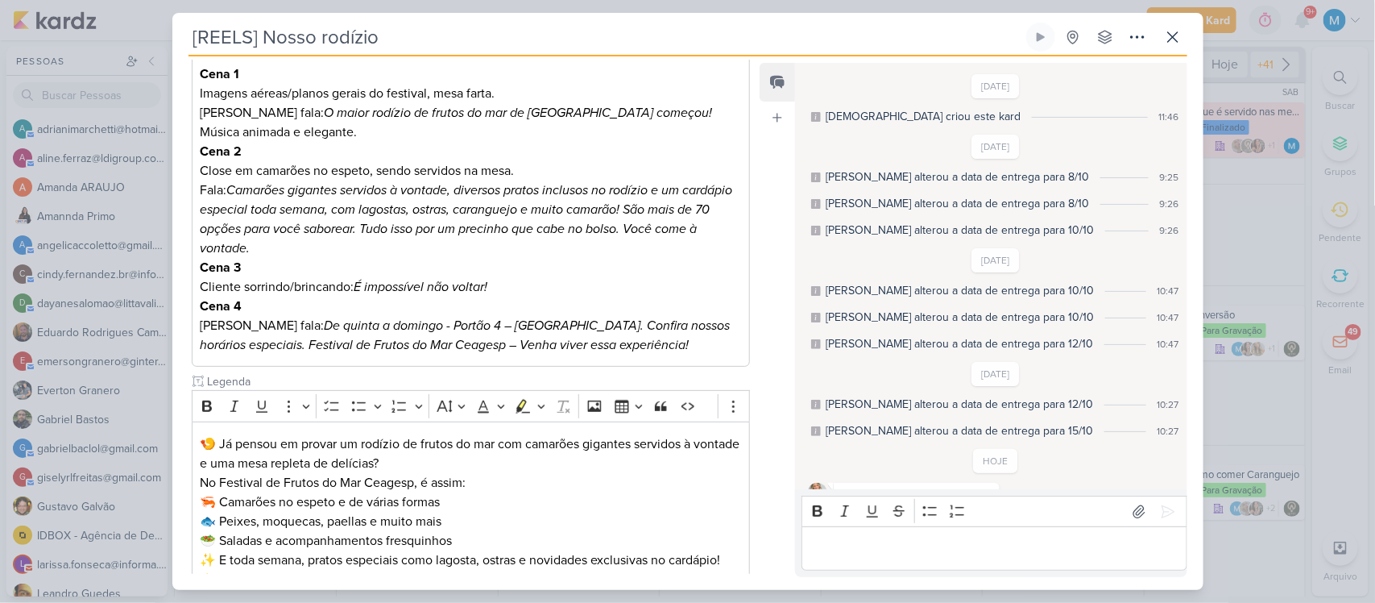
scroll to position [77, 0]
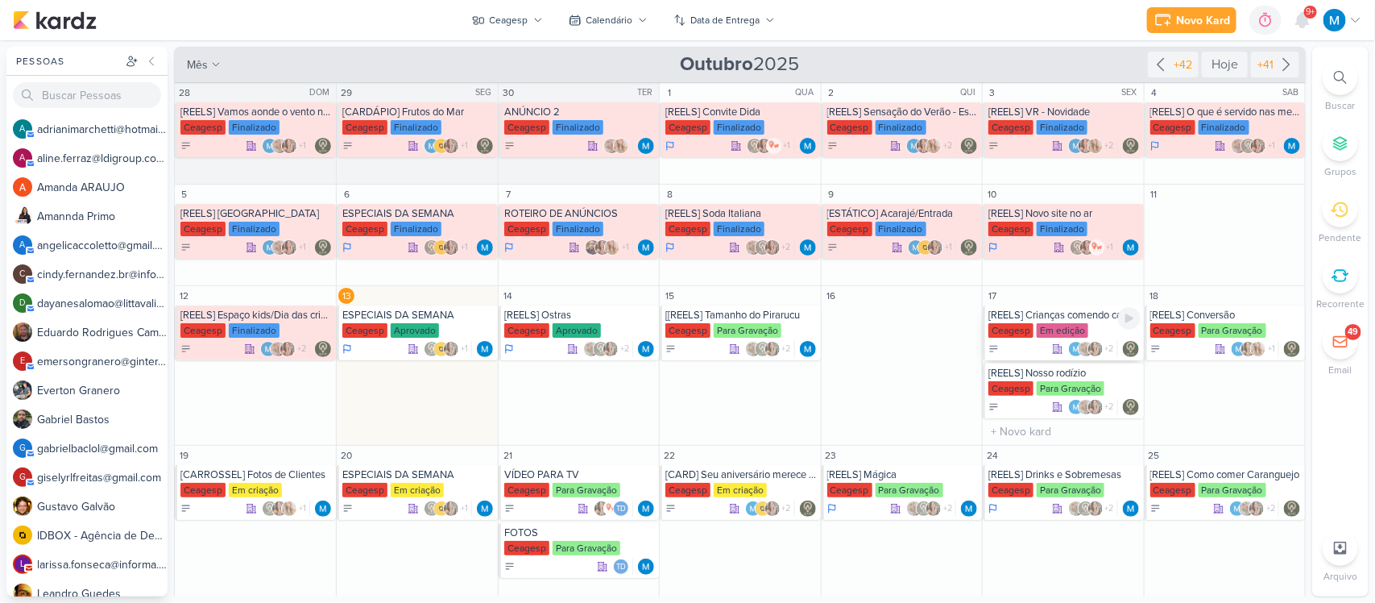
click at [1017, 317] on div "[REELS] Crianças comendo caranguejo" at bounding box center [1064, 315] width 151 height 13
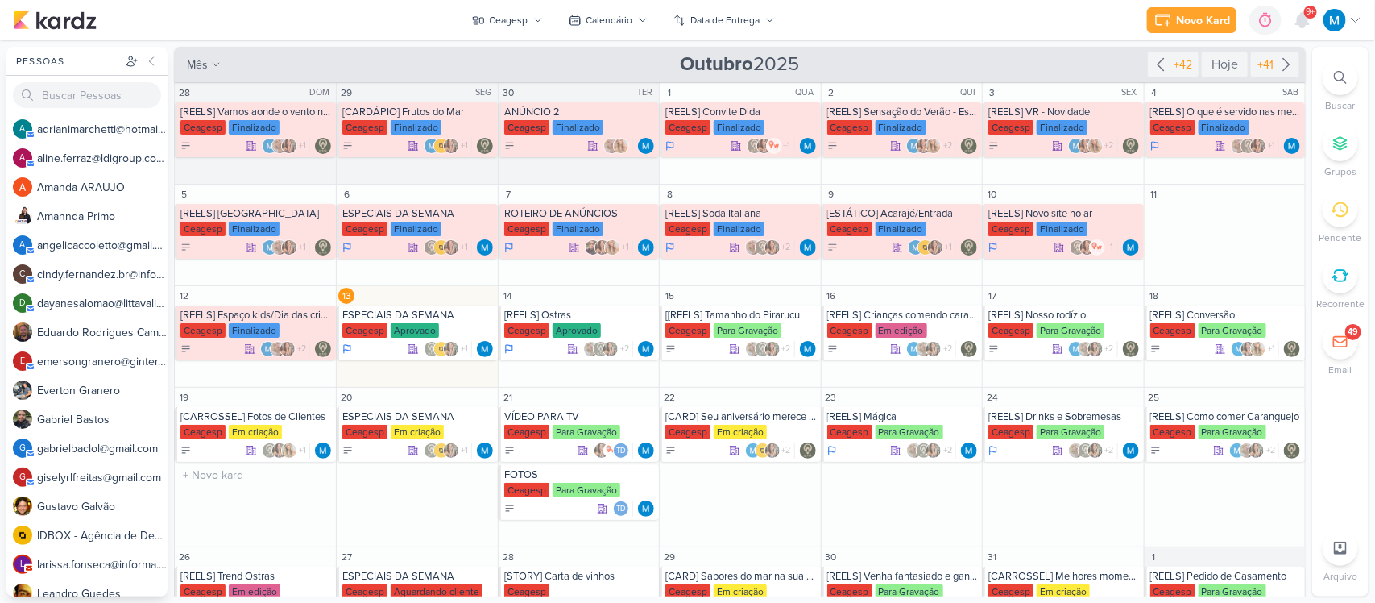
scroll to position [54, 0]
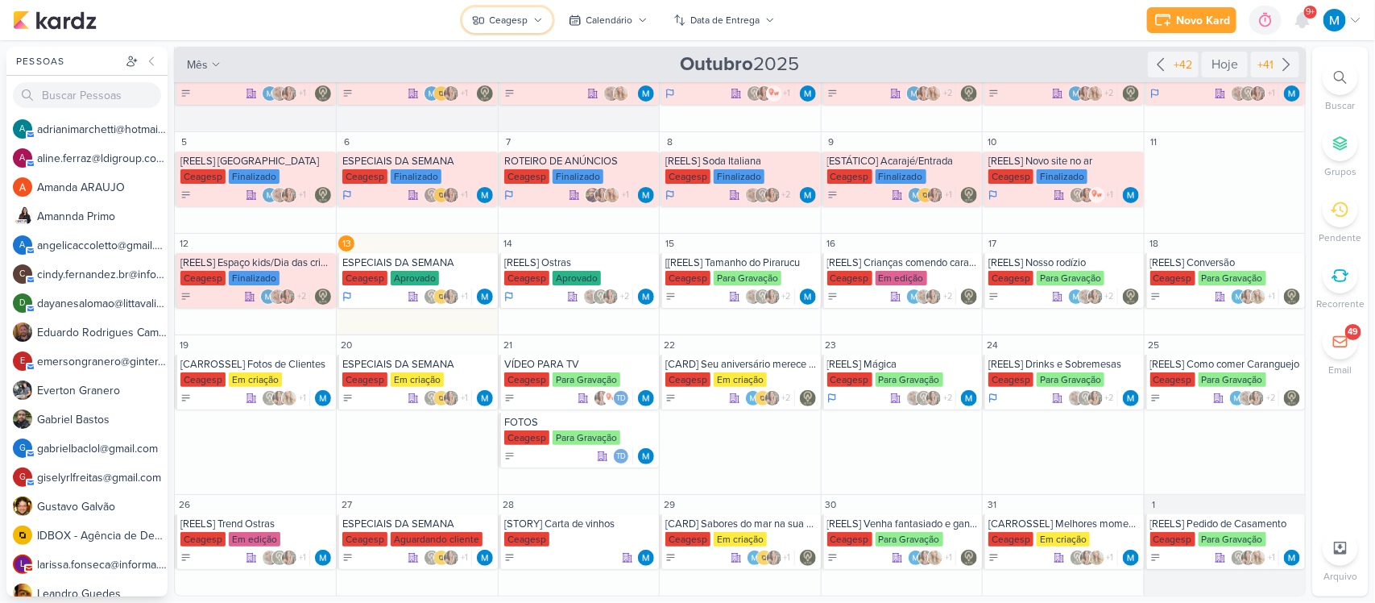
click at [534, 14] on button "Ceagesp" at bounding box center [508, 20] width 90 height 26
